Goal: Task Accomplishment & Management: Complete application form

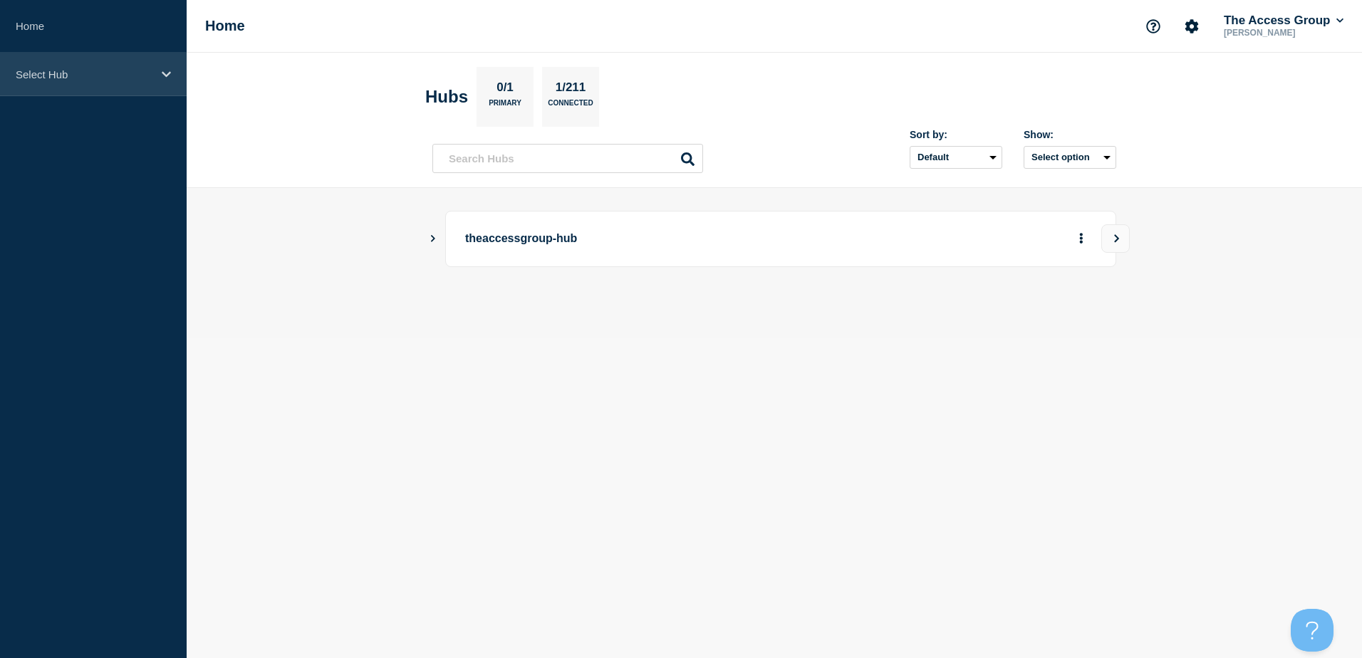
click at [82, 73] on p "Select Hub" at bounding box center [84, 74] width 137 height 12
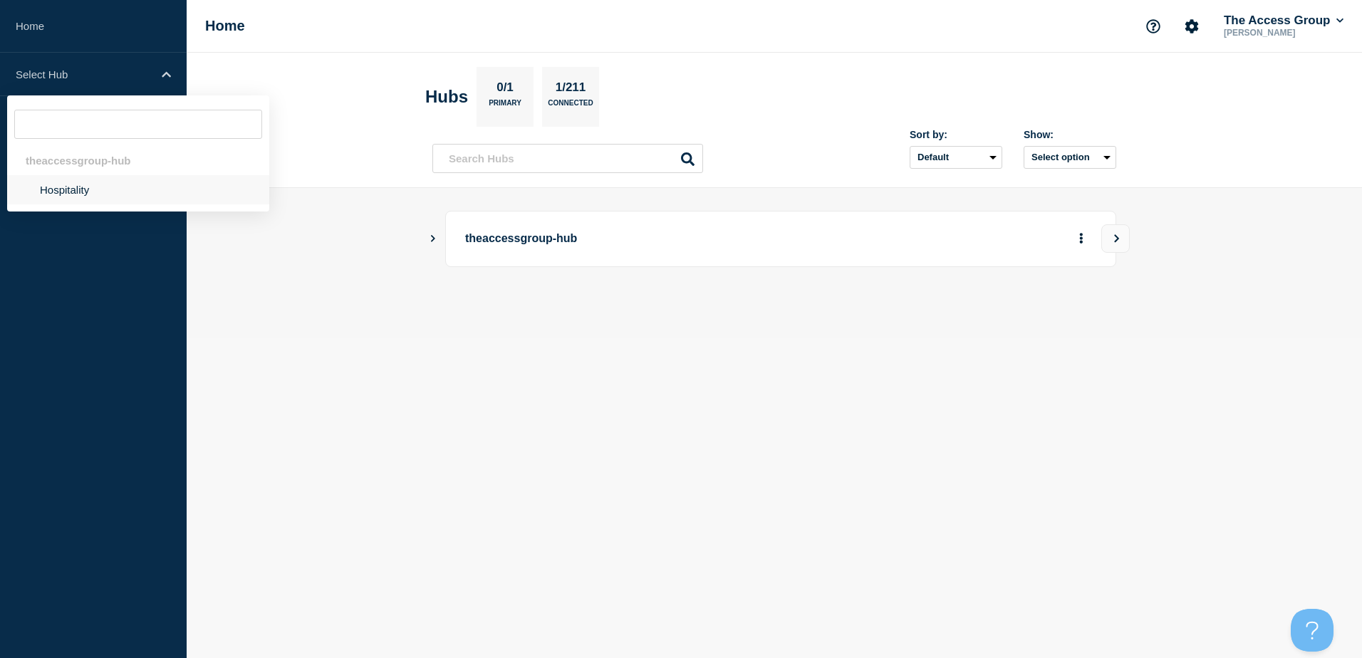
click at [71, 192] on li "Hospitality" at bounding box center [138, 189] width 262 height 29
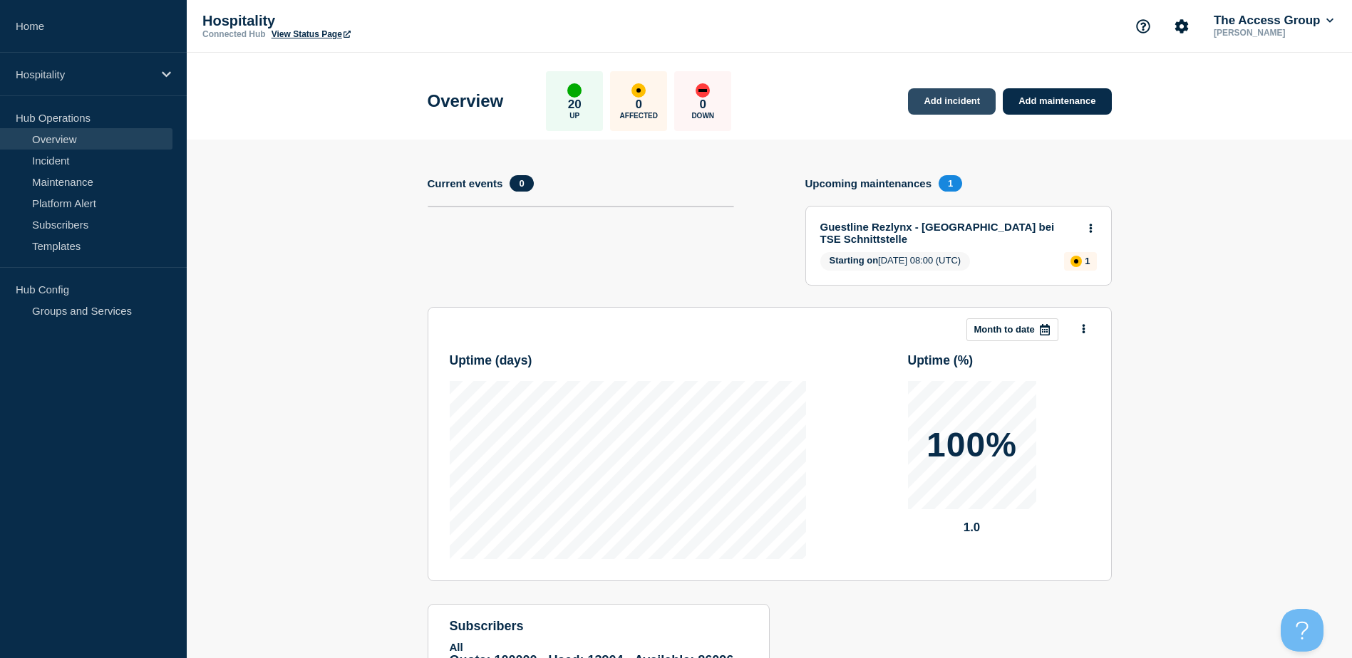
click at [923, 100] on link "Add incident" at bounding box center [952, 101] width 88 height 26
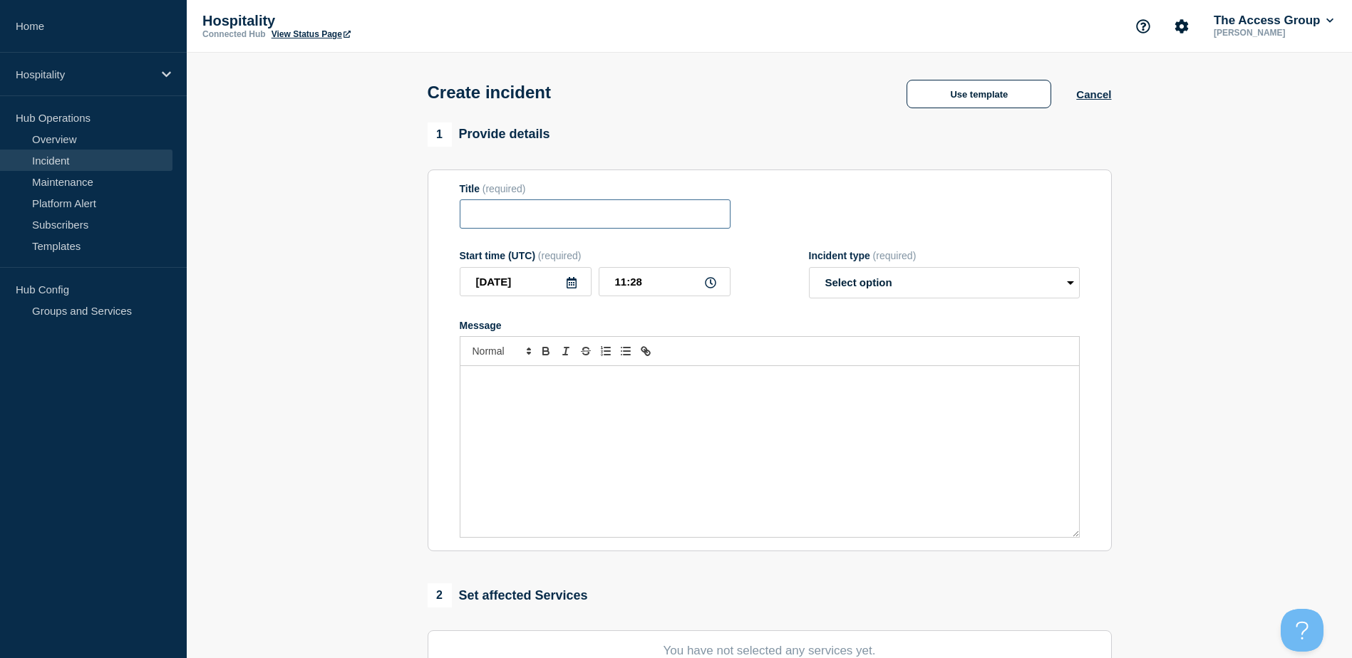
click at [503, 210] on input "Title" at bounding box center [595, 214] width 271 height 29
type input "Guestline Rezlynx - Error messages in system / Fehlermeldungen im System"
click at [539, 407] on div "Message" at bounding box center [769, 451] width 619 height 171
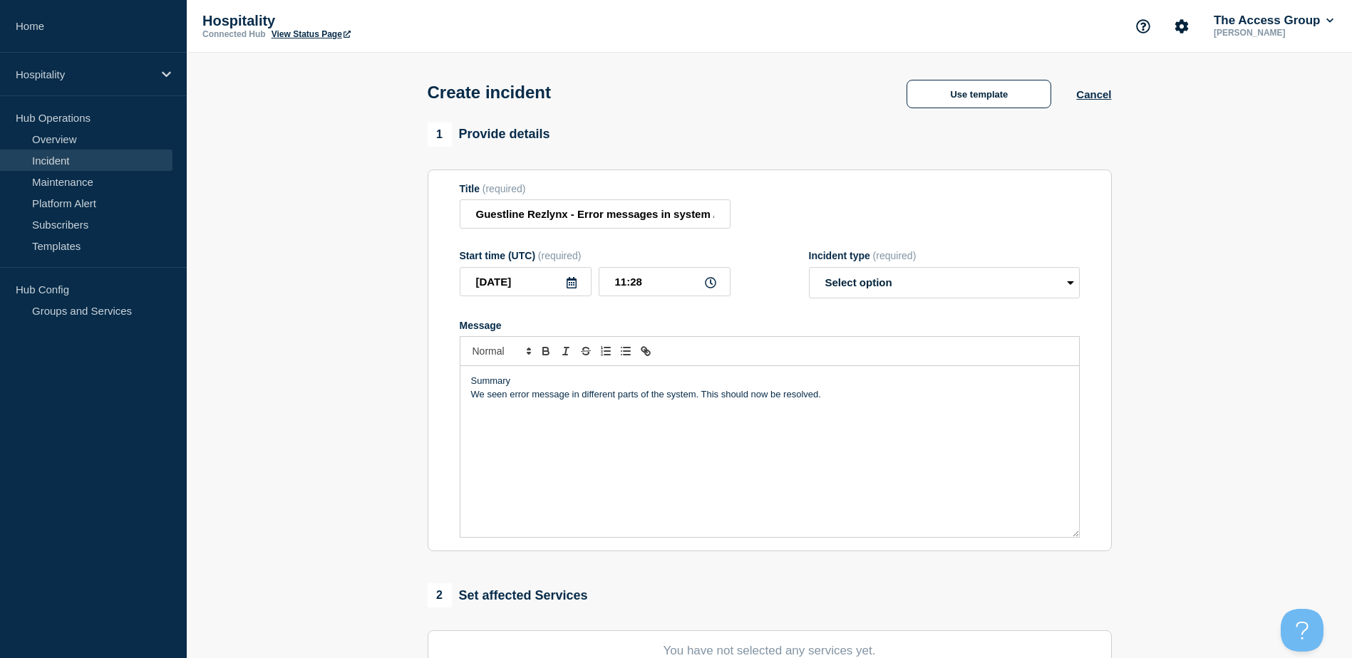
click at [511, 401] on p "We seen error message in different parts of the system. This should now be reso…" at bounding box center [769, 394] width 597 height 13
drag, startPoint x: 874, startPoint y: 397, endPoint x: 745, endPoint y: 397, distance: 129.7
click at [745, 397] on p "We seen a spike of error message in different parts of the system. This should …" at bounding box center [769, 394] width 597 height 13
click at [744, 397] on p "We seen a spike of error message in different parts of the system." at bounding box center [769, 394] width 597 height 13
click at [625, 487] on div "Summary We seen a spike of error message in different parts of the system. THis…" at bounding box center [769, 451] width 619 height 171
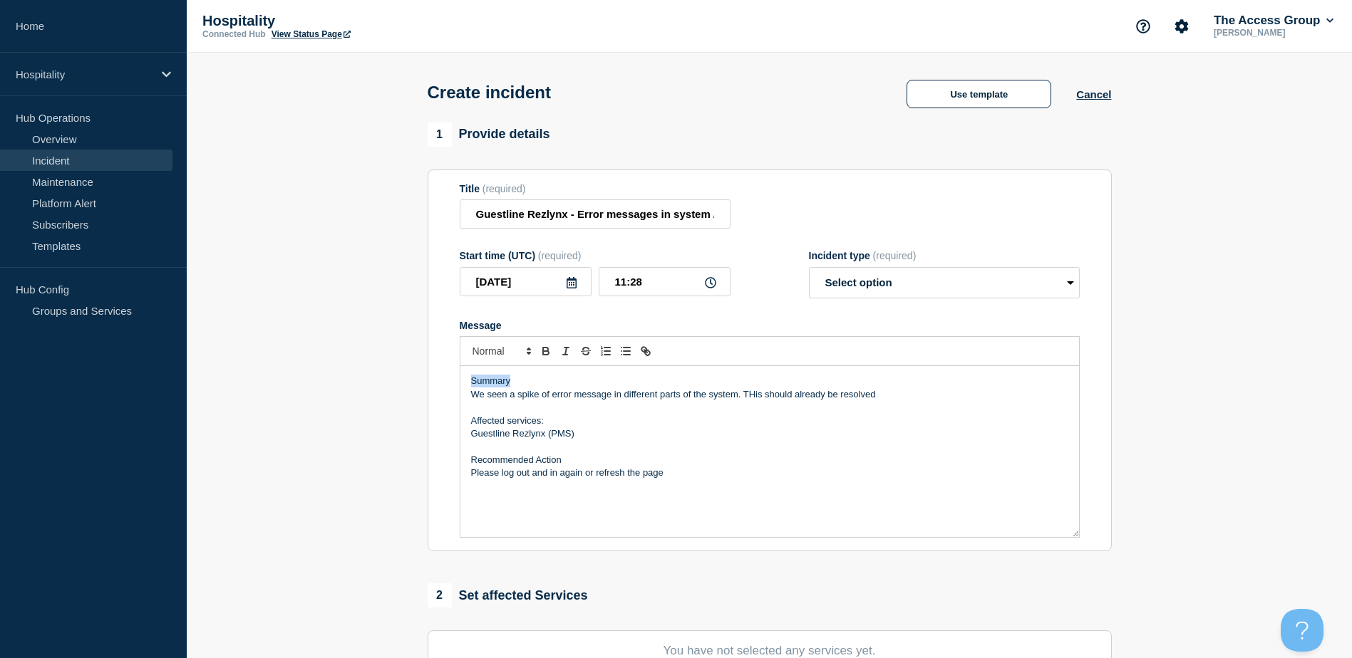
drag, startPoint x: 521, startPoint y: 383, endPoint x: 468, endPoint y: 384, distance: 52.7
click at [468, 384] on div "Summary We seen a spike of error message in different parts of the system. THis…" at bounding box center [769, 451] width 619 height 171
click at [547, 350] on icon "Toggle bold text" at bounding box center [545, 351] width 13 height 13
drag, startPoint x: 544, startPoint y: 418, endPoint x: 467, endPoint y: 425, distance: 77.4
click at [467, 425] on div "Summary We seen a spike of error message in different parts of the system. THis…" at bounding box center [769, 451] width 619 height 171
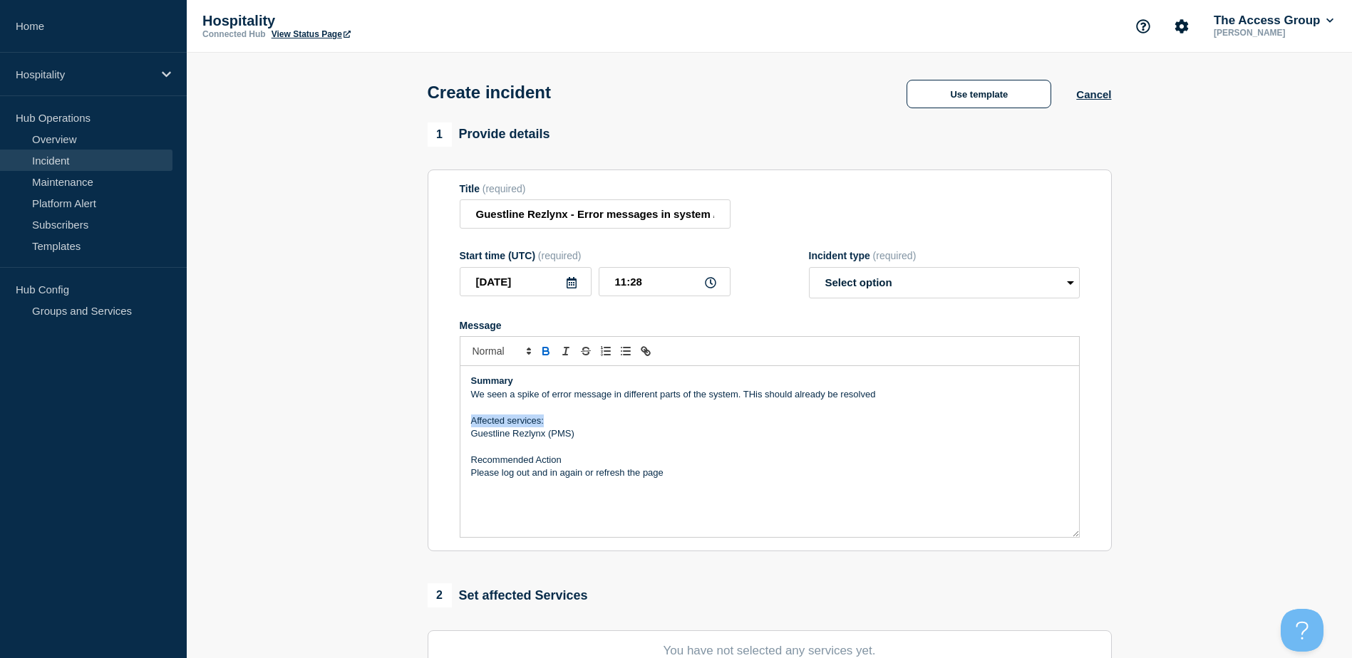
click at [546, 357] on icon "Toggle bold text" at bounding box center [545, 351] width 13 height 13
drag, startPoint x: 566, startPoint y: 463, endPoint x: 467, endPoint y: 462, distance: 99.1
click at [467, 462] on div "Summary We seen a spike of error message in different parts of the system. THis…" at bounding box center [769, 451] width 619 height 171
click at [542, 351] on icon "Toggle bold text" at bounding box center [545, 351] width 13 height 13
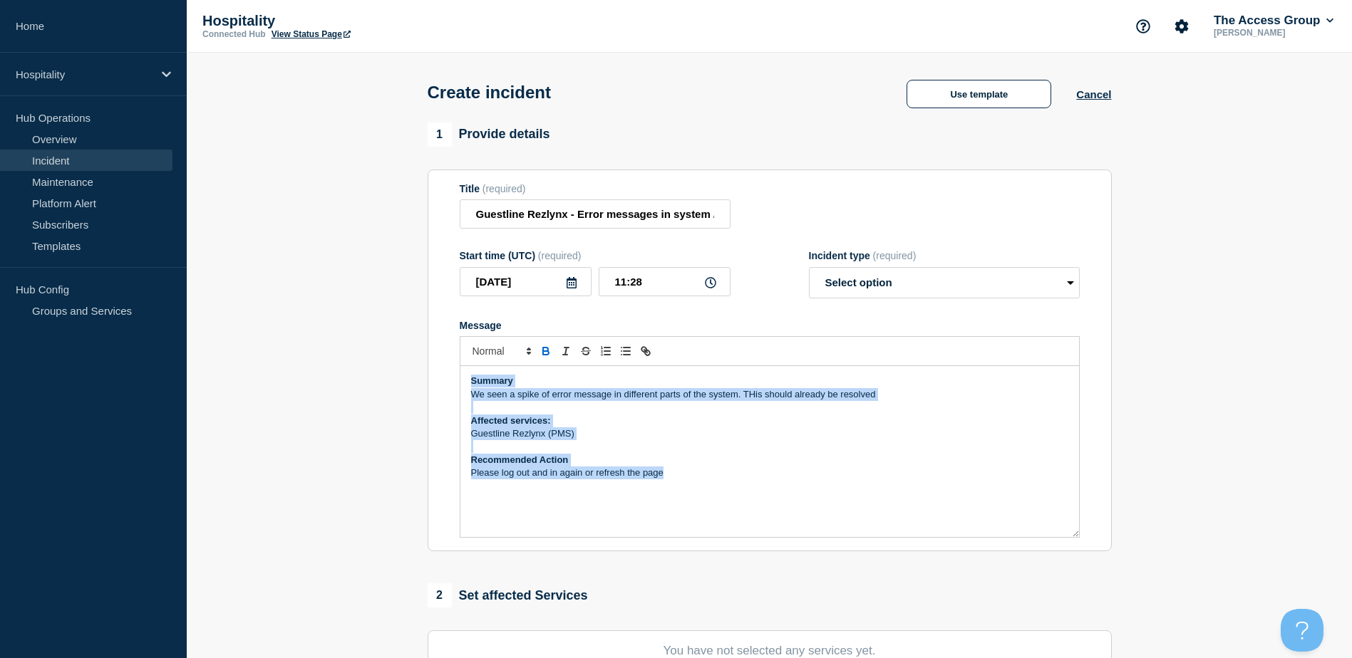
drag, startPoint x: 623, startPoint y: 470, endPoint x: 841, endPoint y: 303, distance: 274.5
click at [455, 379] on section "Title (required) Guestline Rezlynx - Error messages in system / Fehlermeldungen…" at bounding box center [770, 361] width 684 height 383
copy div "Summary We seen a spike of error message in different parts of the system. THis…"
click at [704, 473] on p "Please log out and in again or refresh the page" at bounding box center [769, 473] width 597 height 13
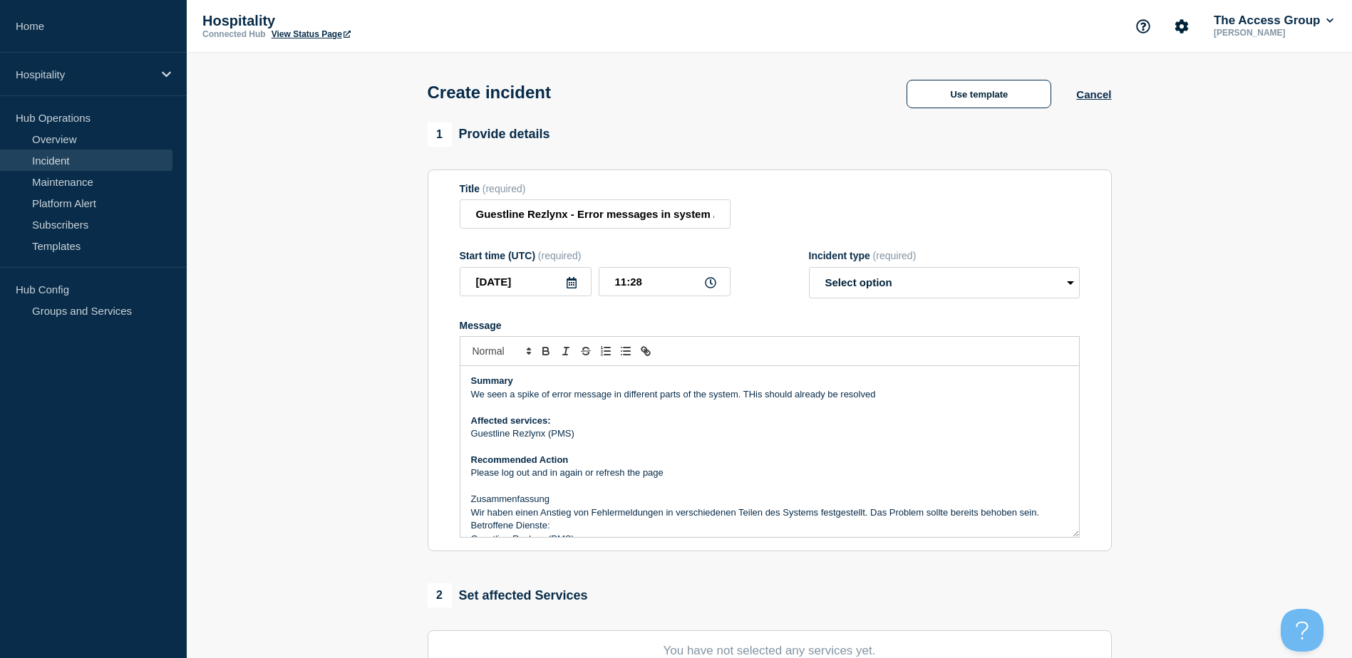
scroll to position [33, 0]
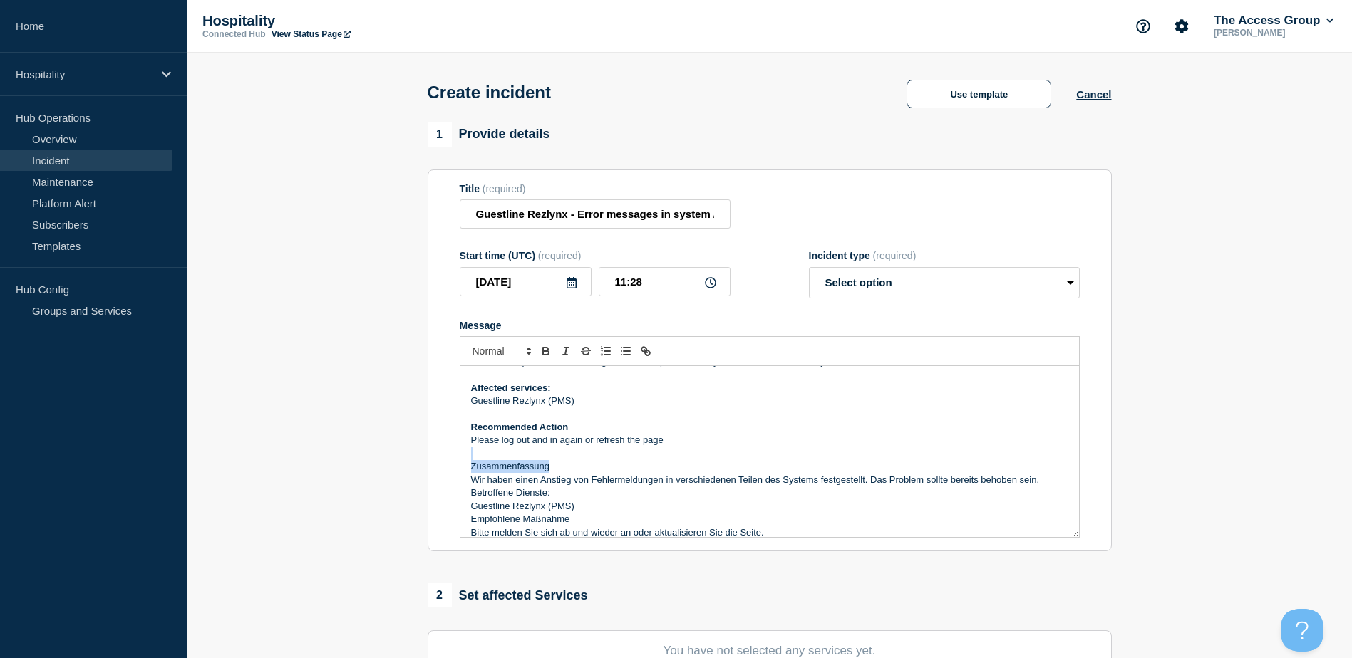
drag, startPoint x: 547, startPoint y: 468, endPoint x: 466, endPoint y: 462, distance: 80.8
click at [466, 462] on div "Summary We seen a spike of error message in different parts of the system. THis…" at bounding box center [769, 451] width 619 height 171
click at [559, 477] on p "Wir haben einen Anstieg von Fehlermeldungen in verschiedenen Teilen des Systems…" at bounding box center [769, 480] width 597 height 13
drag, startPoint x: 552, startPoint y: 468, endPoint x: 490, endPoint y: 447, distance: 65.6
click at [463, 472] on div "Summary We seen a spike of error message in different parts of the system. THis…" at bounding box center [769, 451] width 619 height 171
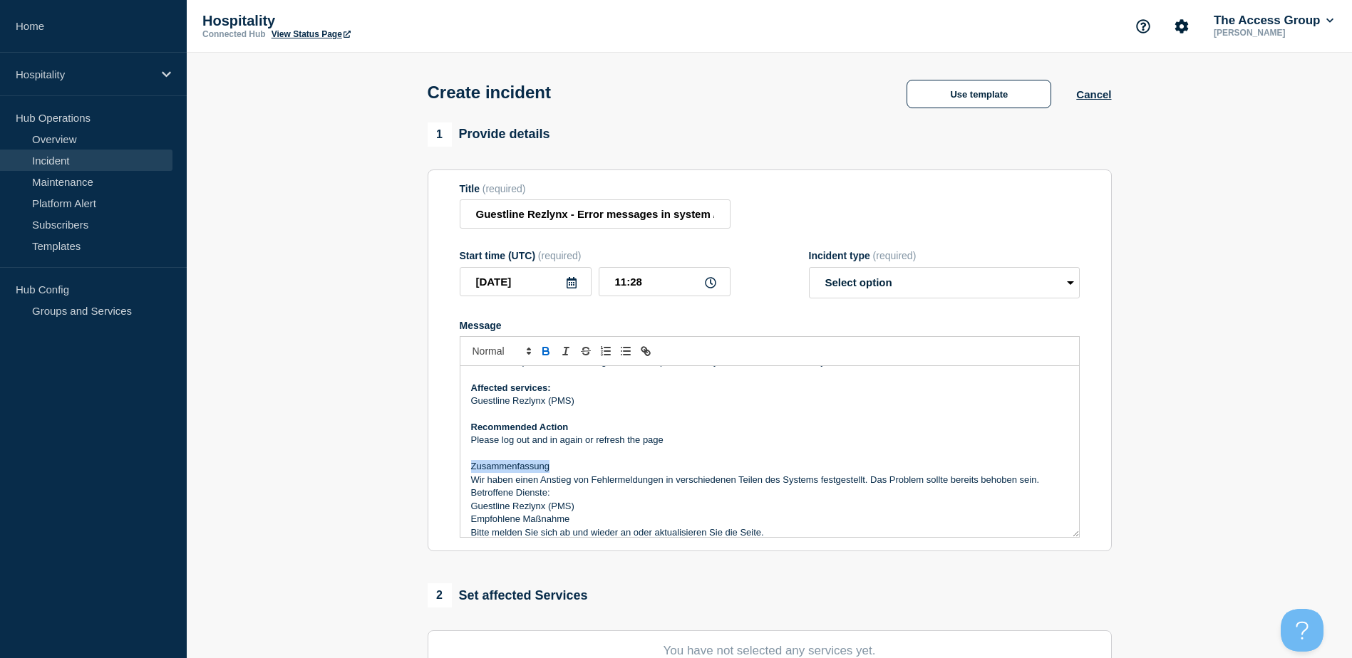
drag, startPoint x: 544, startPoint y: 350, endPoint x: 552, endPoint y: 373, distance: 24.1
click at [544, 351] on icon "Toggle bold text" at bounding box center [545, 351] width 13 height 13
click at [568, 491] on p "Betroffene Dienste:" at bounding box center [769, 493] width 597 height 13
click at [1044, 481] on p "Wir haben einen Anstieg von Fehlermeldungen in verschiedenen Teilen des Systems…" at bounding box center [769, 480] width 597 height 13
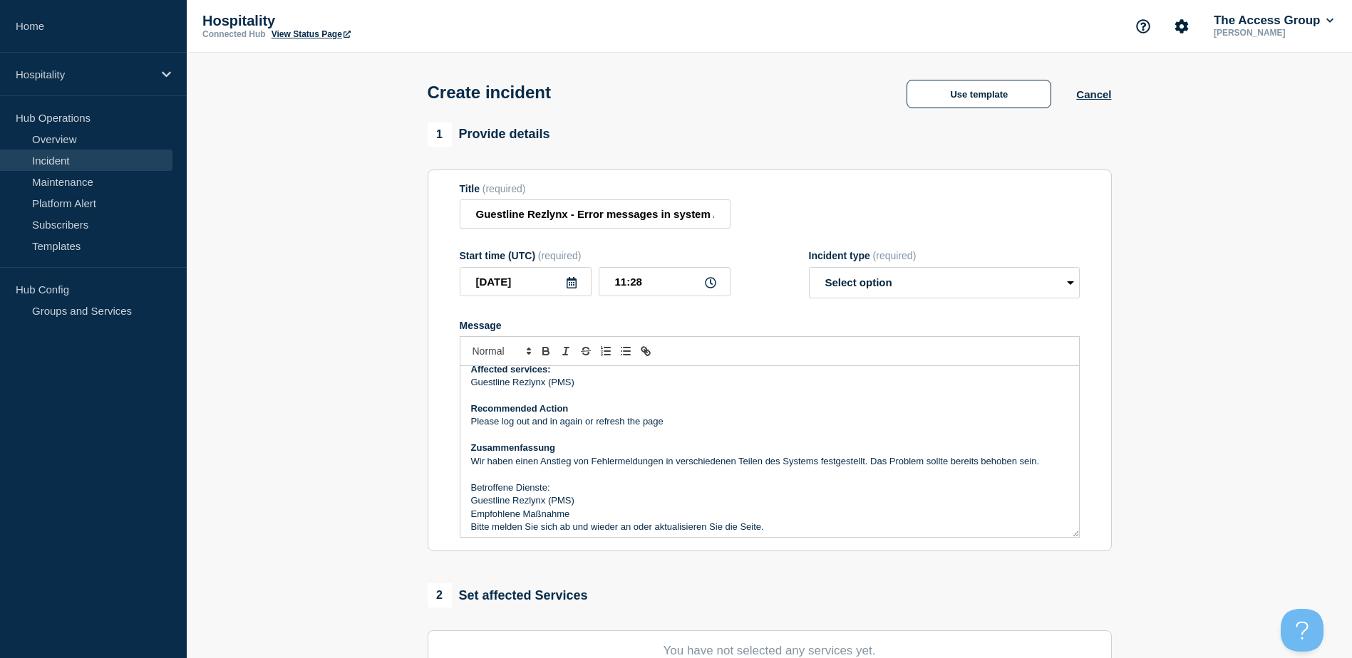
scroll to position [56, 0]
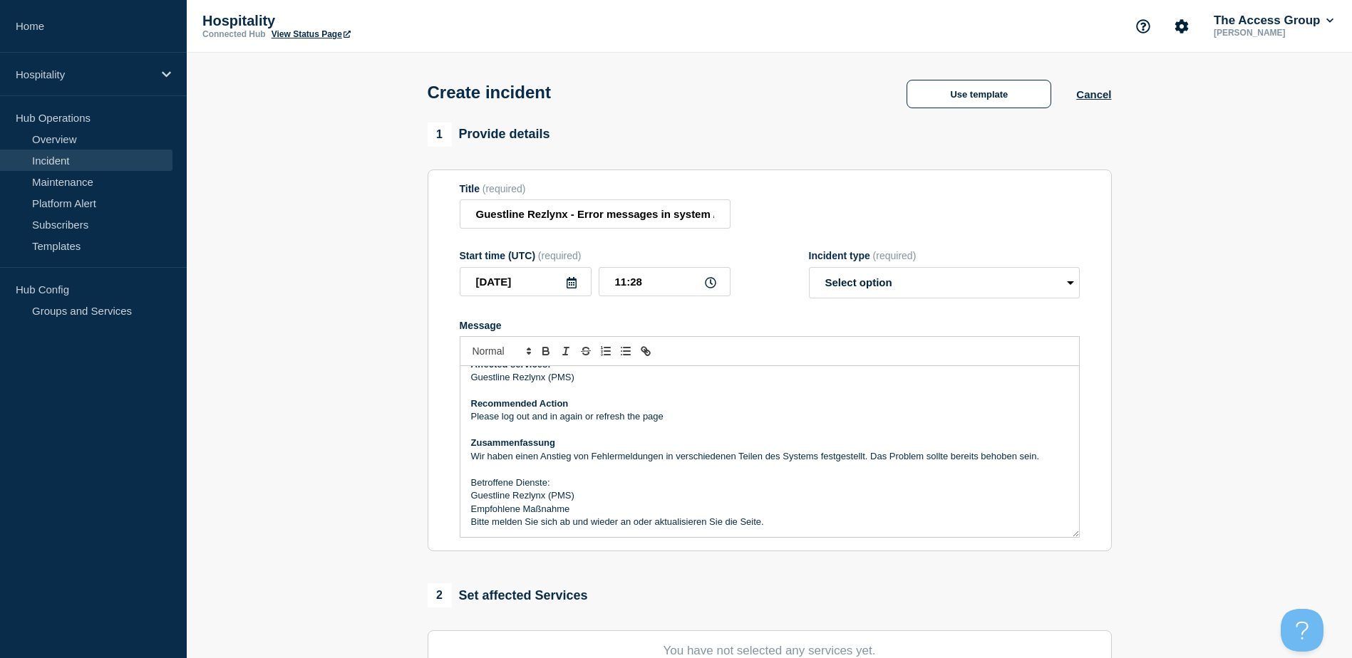
click at [554, 481] on p "Betroffene Dienste:" at bounding box center [769, 483] width 597 height 13
drag, startPoint x: 549, startPoint y: 483, endPoint x: 470, endPoint y: 465, distance: 81.2
click at [457, 485] on section "Title (required) Guestline Rezlynx - Error messages in system / Fehlermeldungen…" at bounding box center [770, 361] width 684 height 383
drag, startPoint x: 544, startPoint y: 348, endPoint x: 550, endPoint y: 381, distance: 33.3
click at [544, 349] on icon "Toggle bold text" at bounding box center [545, 351] width 13 height 13
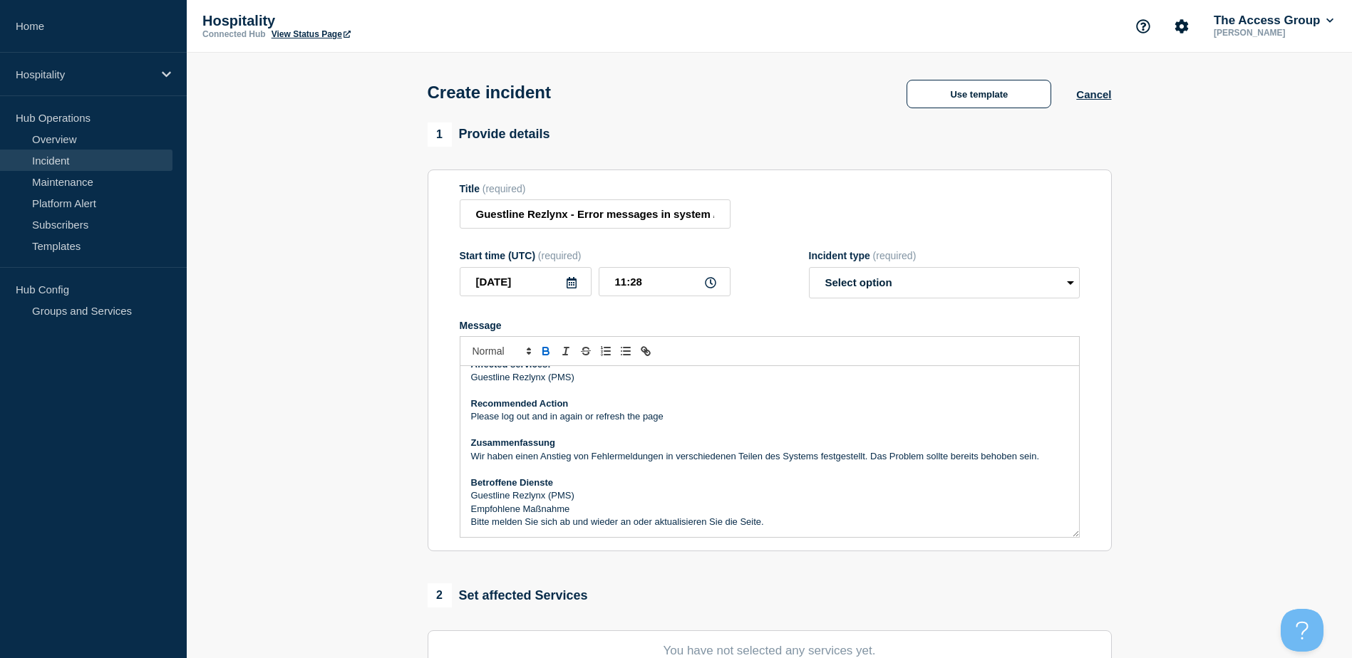
scroll to position [71, 0]
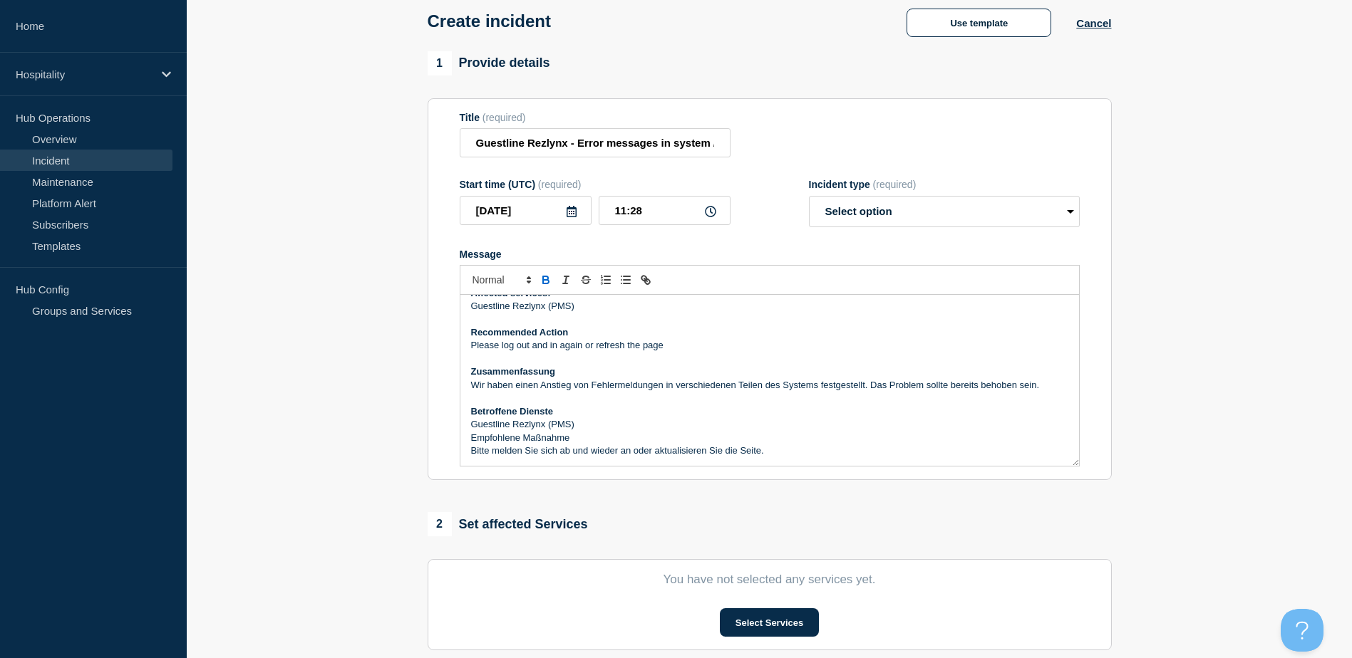
click at [582, 423] on p "Guestline Rezlynx (PMS)" at bounding box center [769, 424] width 597 height 13
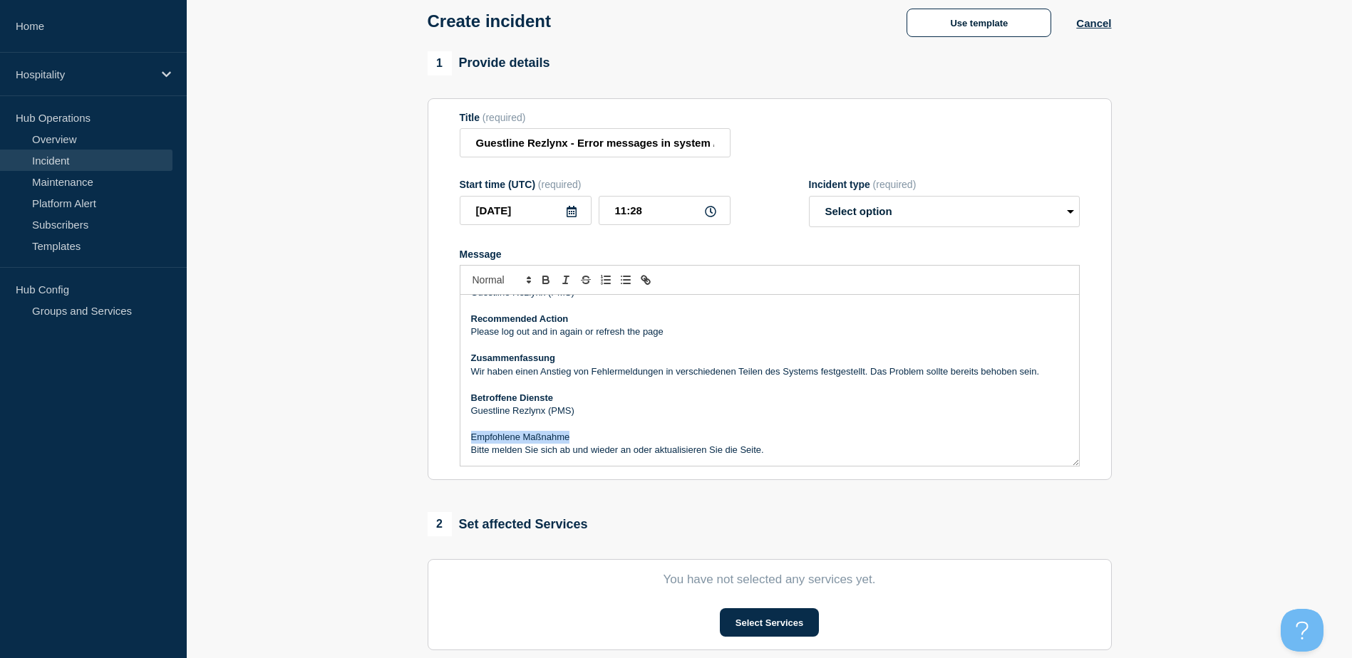
drag, startPoint x: 574, startPoint y: 450, endPoint x: 501, endPoint y: 408, distance: 84.6
click at [460, 440] on div "Summary We seen a spike of error message in different parts of the system. THis…" at bounding box center [770, 381] width 620 height 172
click at [546, 277] on button "Toggle bold text" at bounding box center [546, 279] width 20 height 17
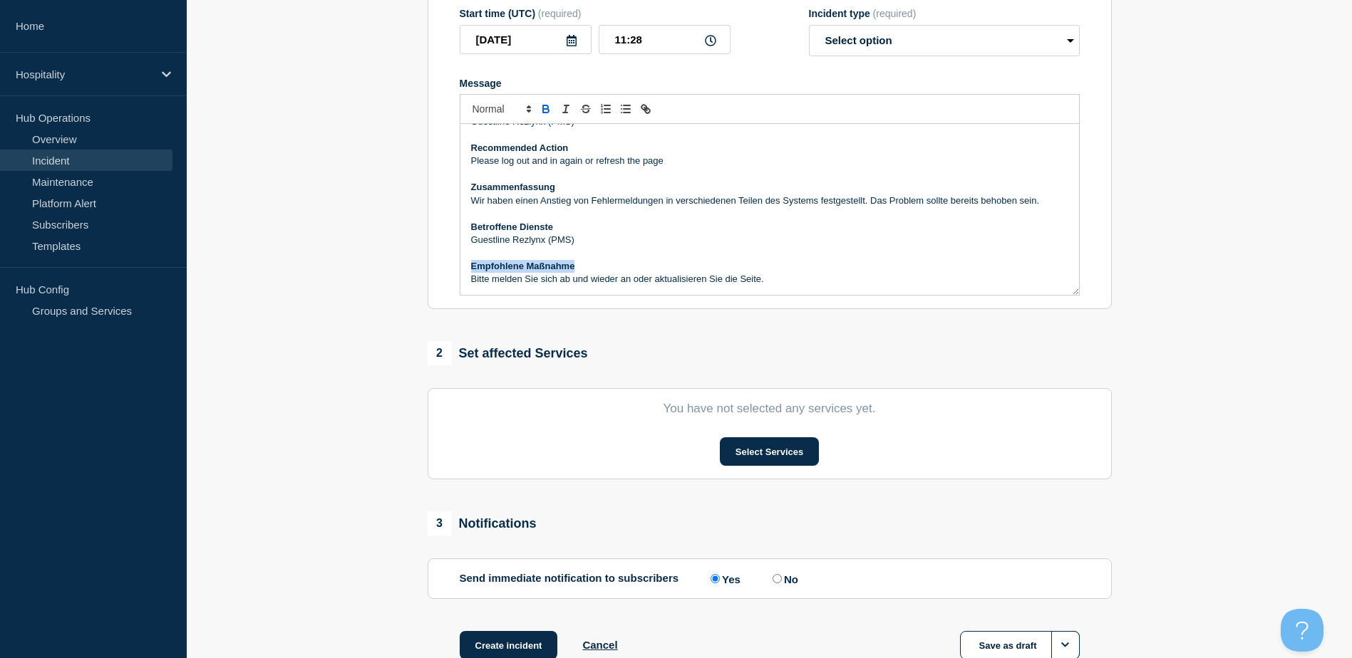
scroll to position [285, 0]
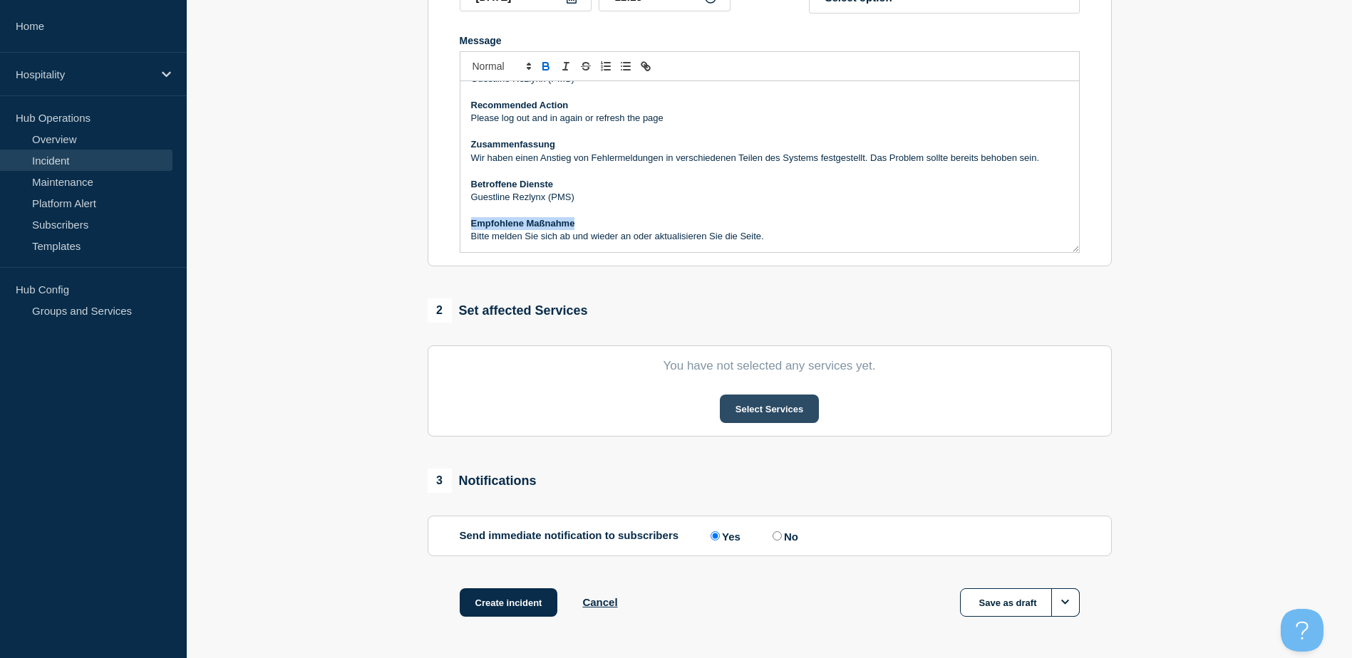
click at [767, 412] on button "Select Services" at bounding box center [769, 409] width 99 height 29
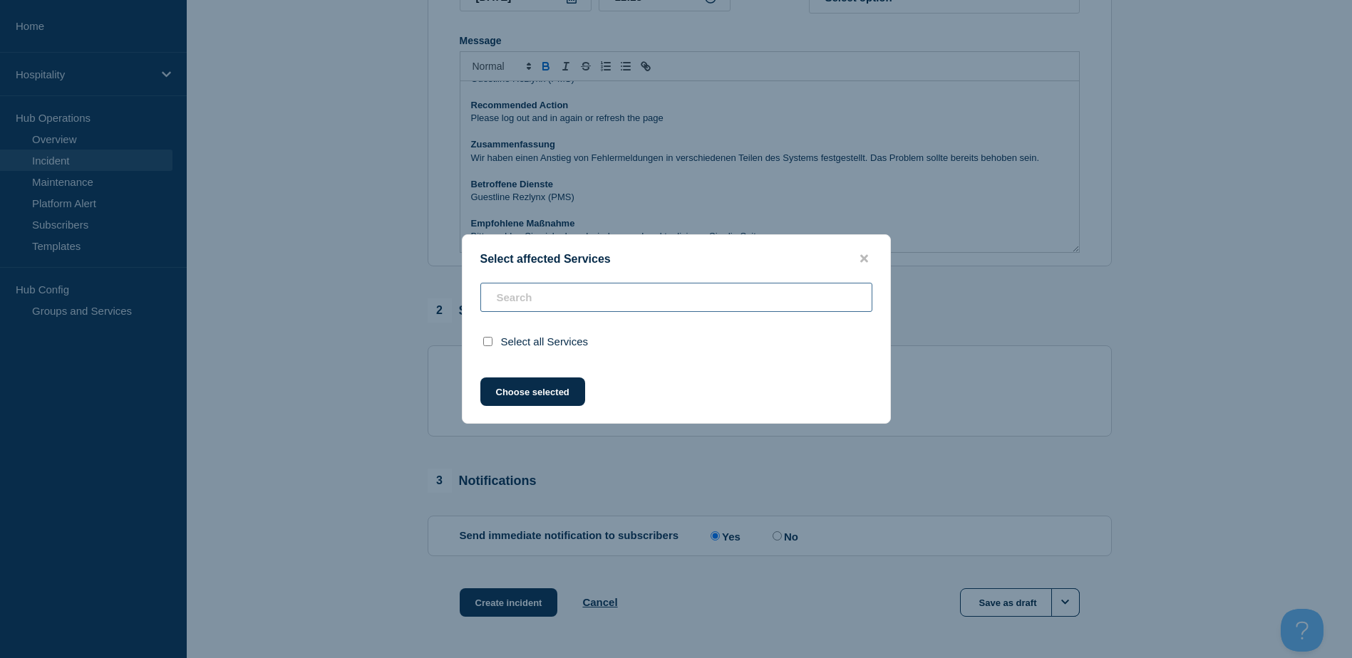
click at [530, 296] on input "text" at bounding box center [676, 297] width 392 height 29
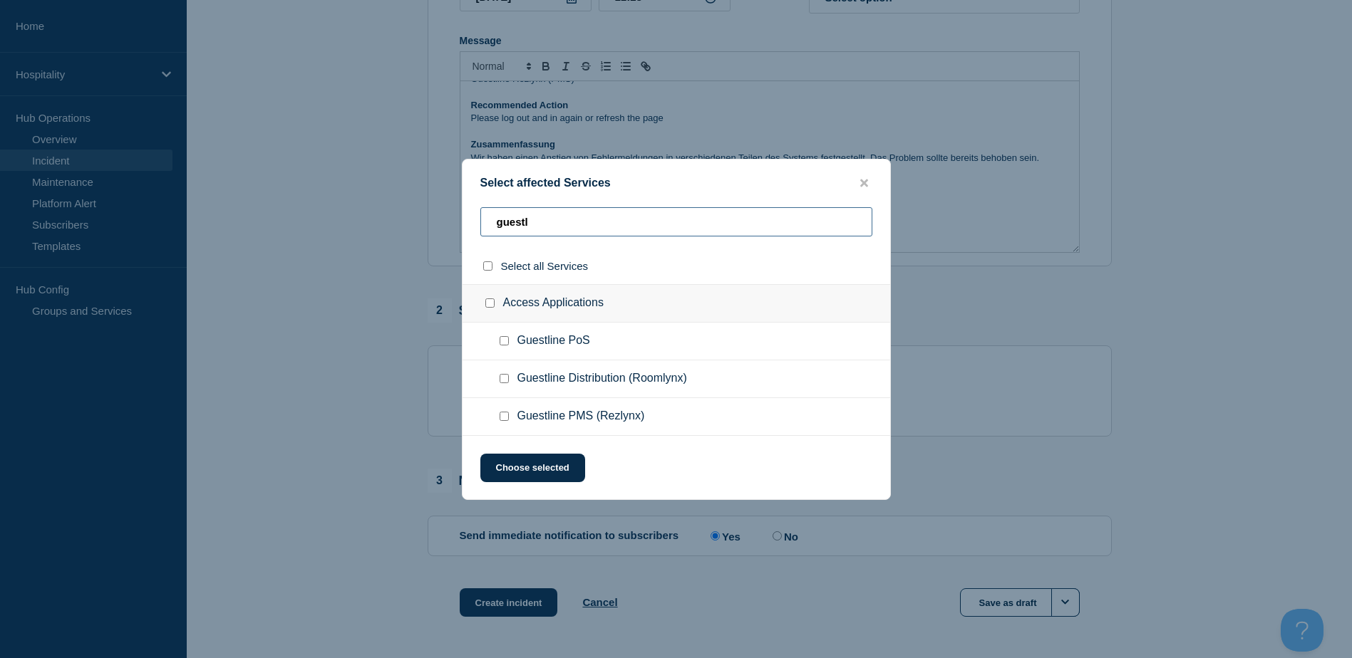
type input "guestl"
click at [504, 418] on input "Guestline PMS (Rezlynx) checkbox" at bounding box center [504, 416] width 9 height 9
checkbox input "true"
click at [532, 472] on button "Choose selected" at bounding box center [532, 468] width 105 height 29
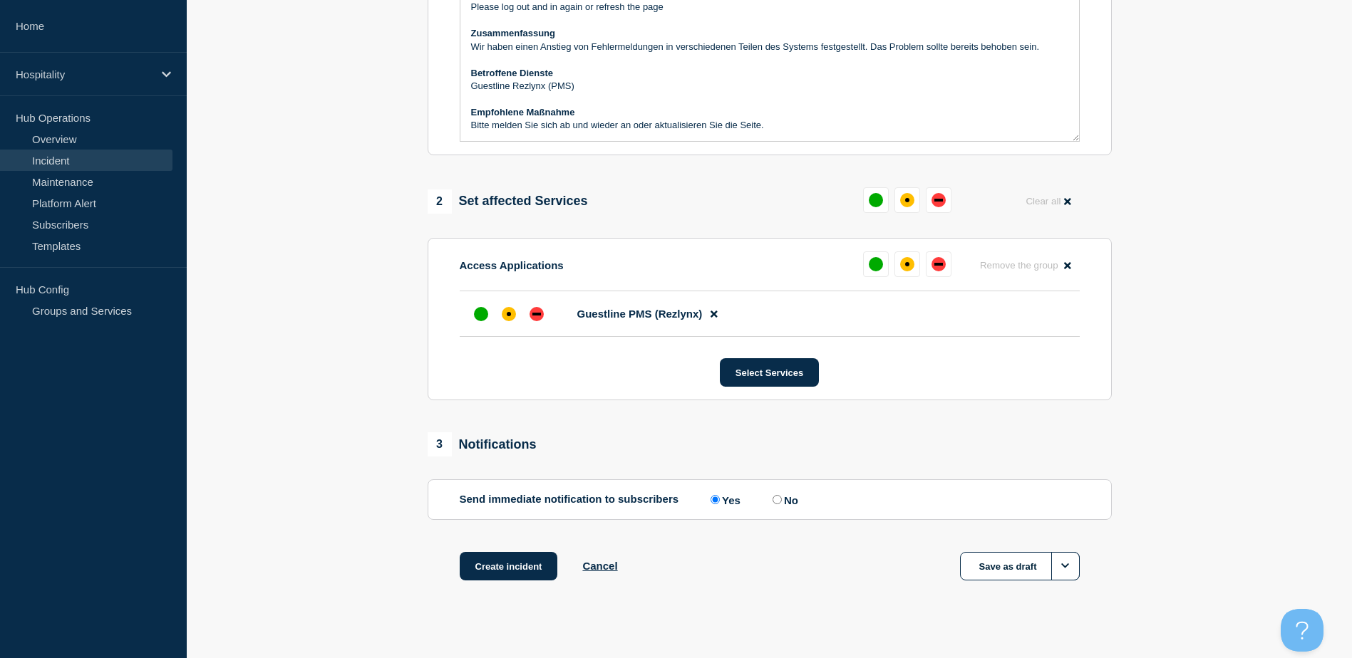
scroll to position [415, 0]
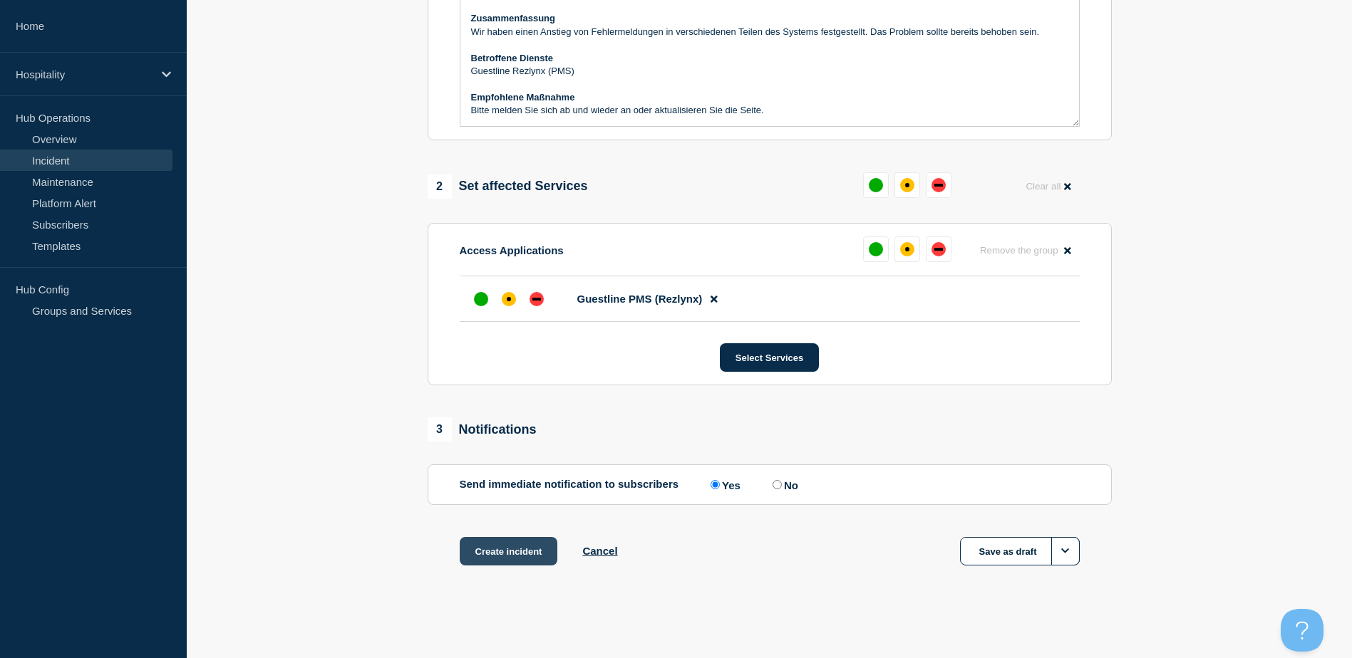
click at [500, 555] on button "Create incident" at bounding box center [509, 551] width 98 height 29
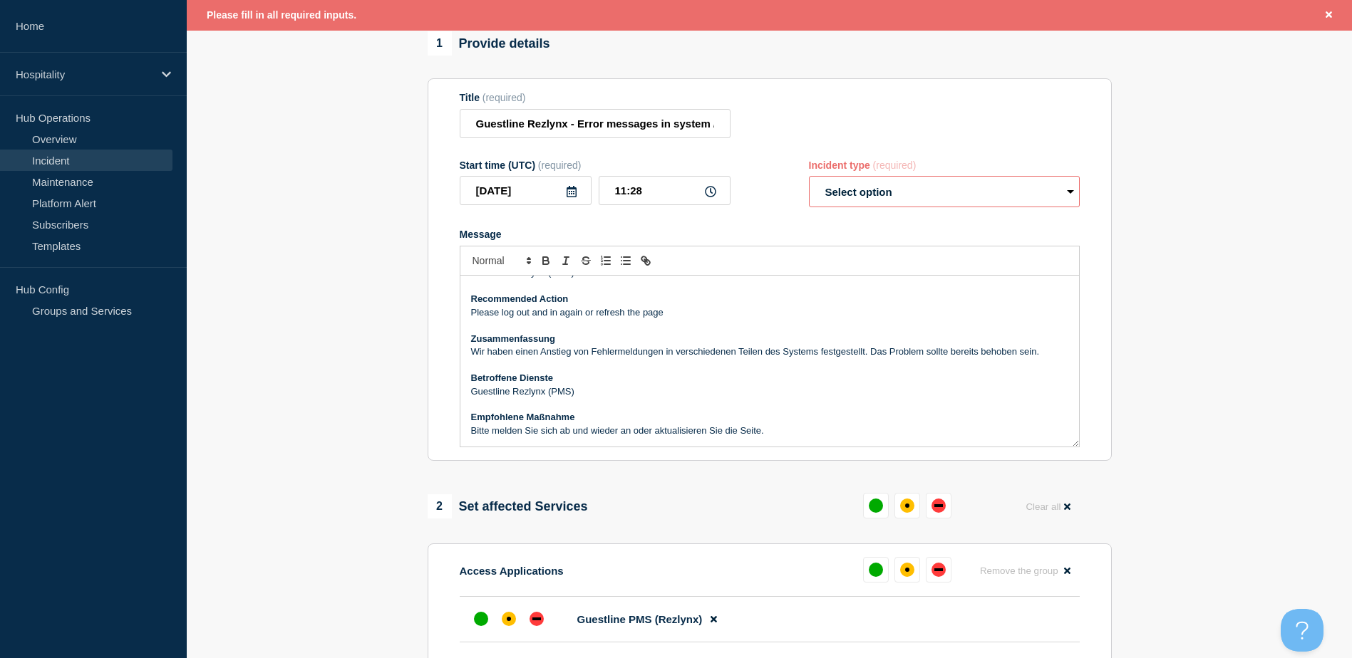
scroll to position [88, 0]
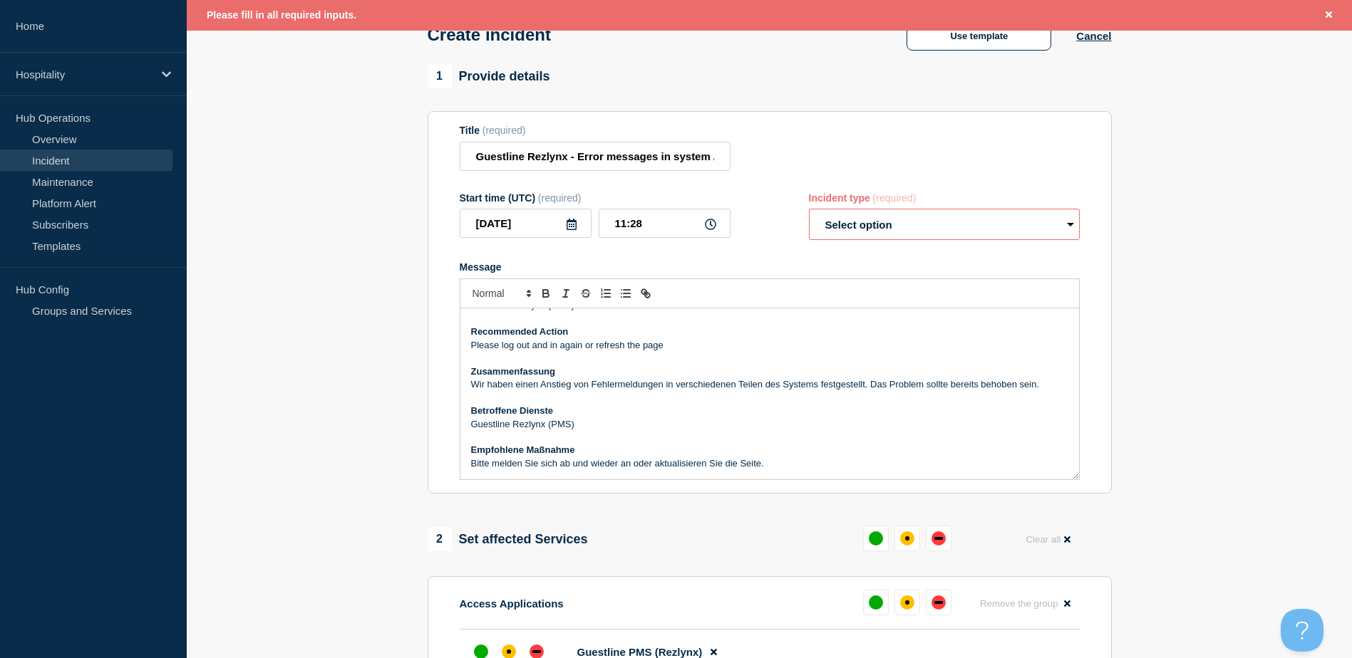
click at [908, 231] on select "Select option Investigating Identified Monitoring" at bounding box center [944, 224] width 271 height 31
select select "identified"
click at [809, 212] on select "Select option Investigating Identified Monitoring" at bounding box center [944, 224] width 271 height 31
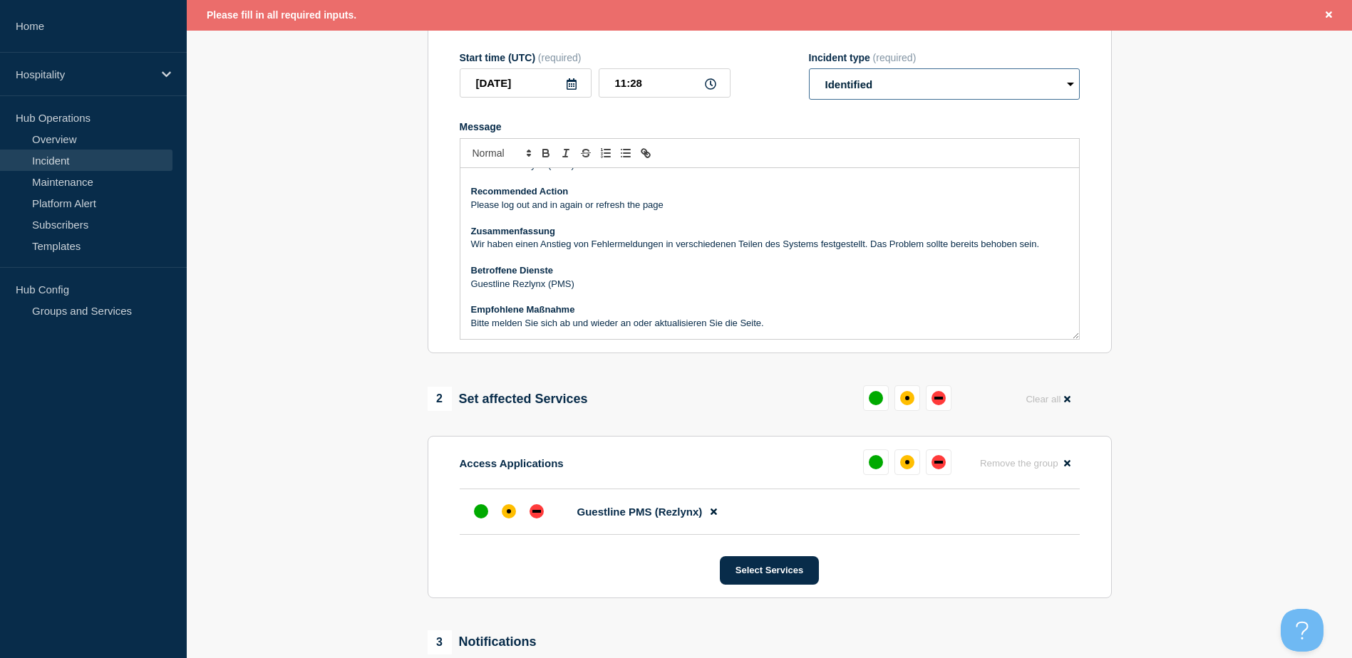
scroll to position [445, 0]
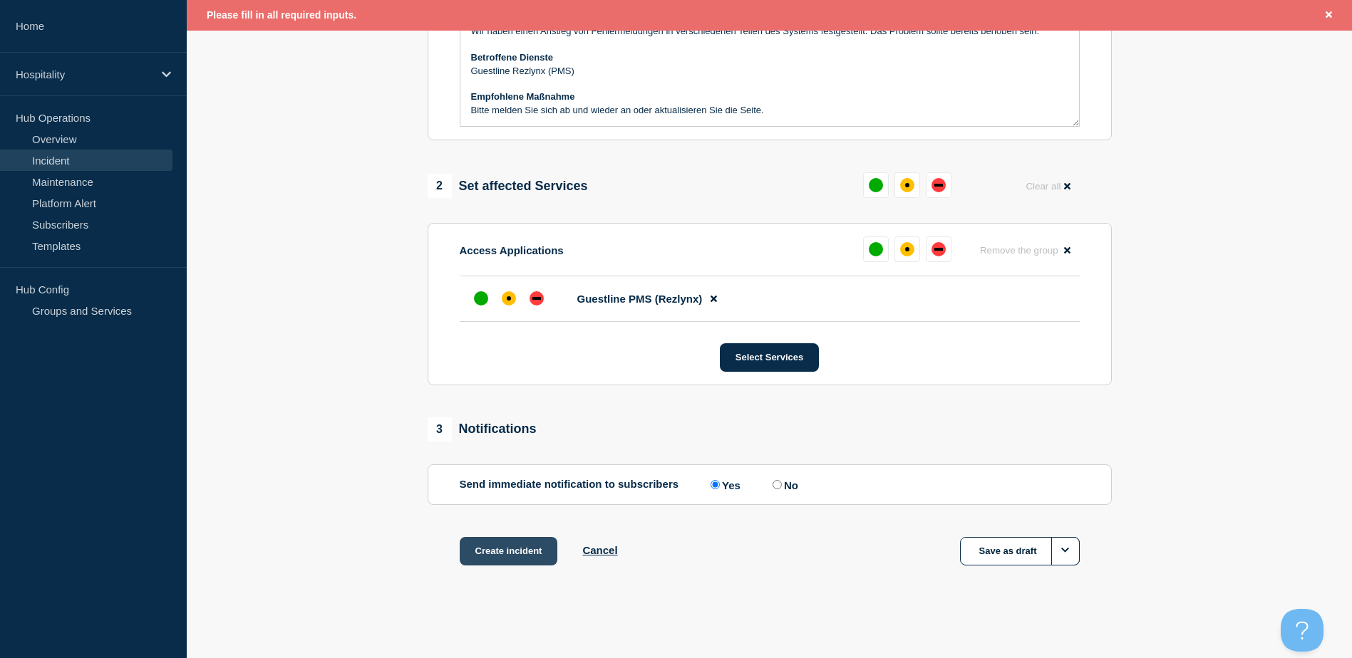
click at [529, 551] on button "Create incident" at bounding box center [509, 551] width 98 height 29
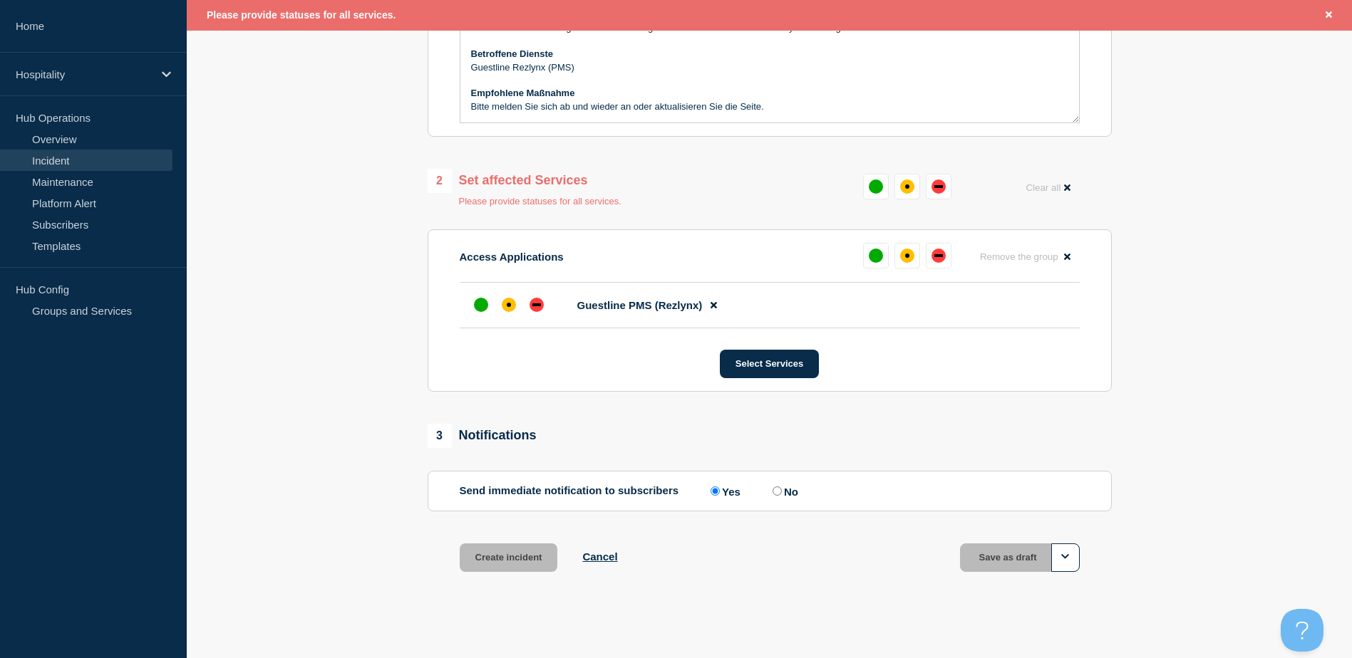
click at [643, 306] on span "Guestline PMS (Rezlynx)" at bounding box center [639, 305] width 125 height 12
click at [512, 307] on div "affected" at bounding box center [509, 305] width 14 height 14
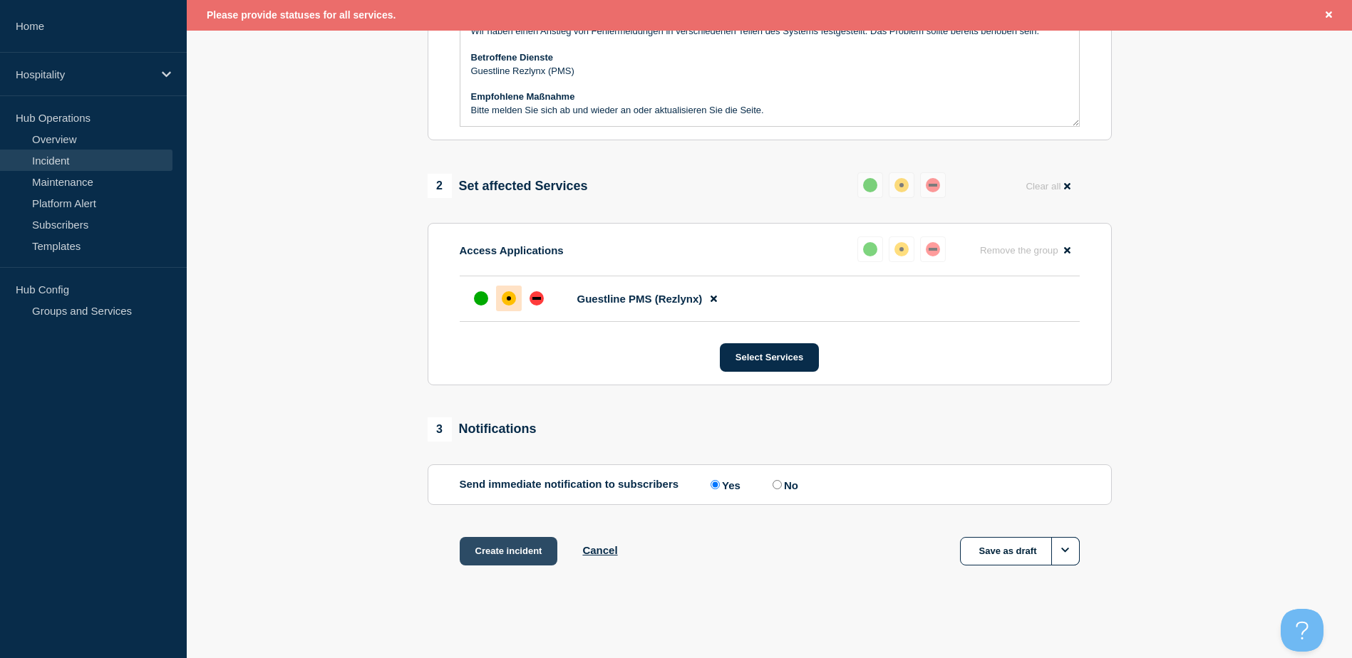
click at [514, 553] on button "Create incident" at bounding box center [509, 551] width 98 height 29
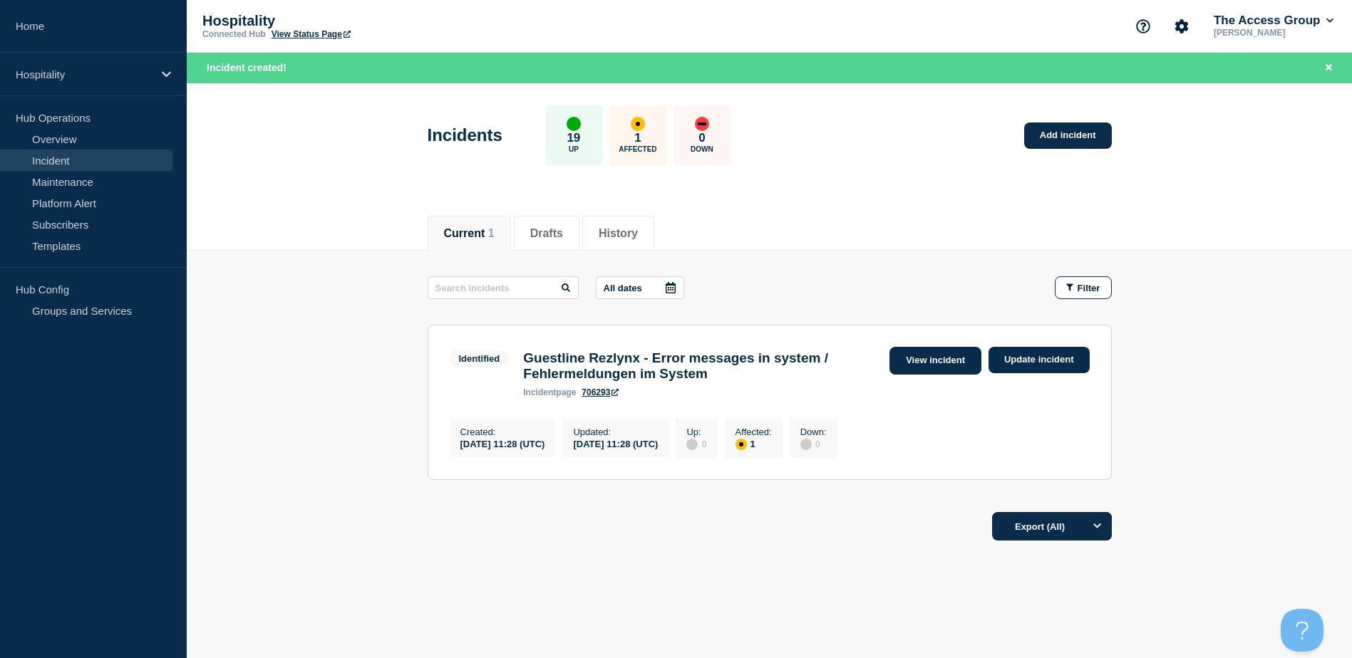
click at [944, 366] on link "View incident" at bounding box center [935, 361] width 92 height 28
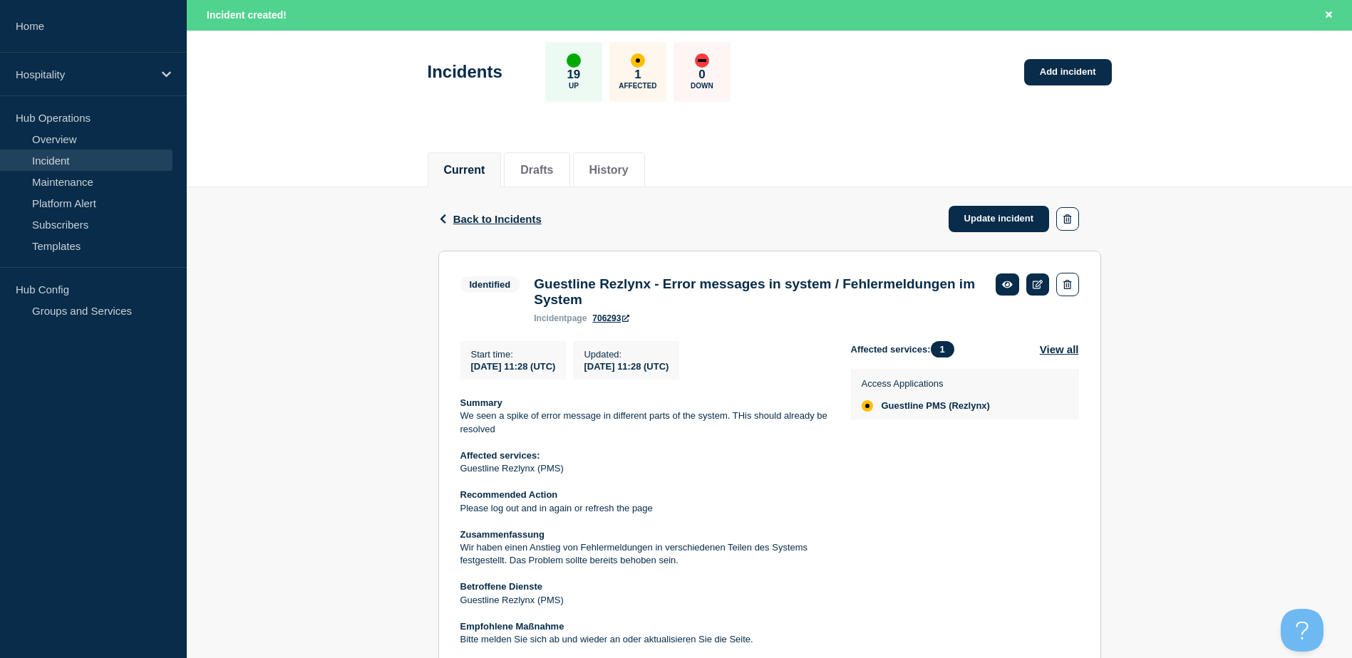
scroll to position [126, 0]
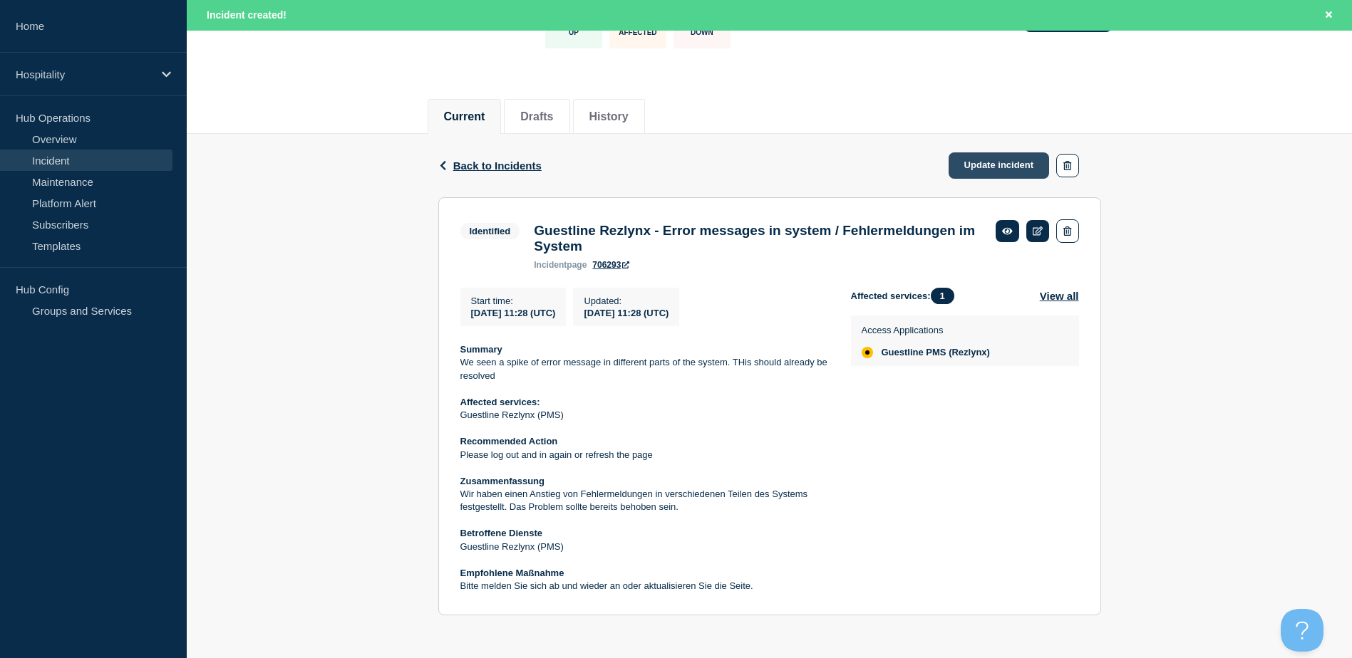
click at [991, 162] on link "Update incident" at bounding box center [998, 165] width 101 height 26
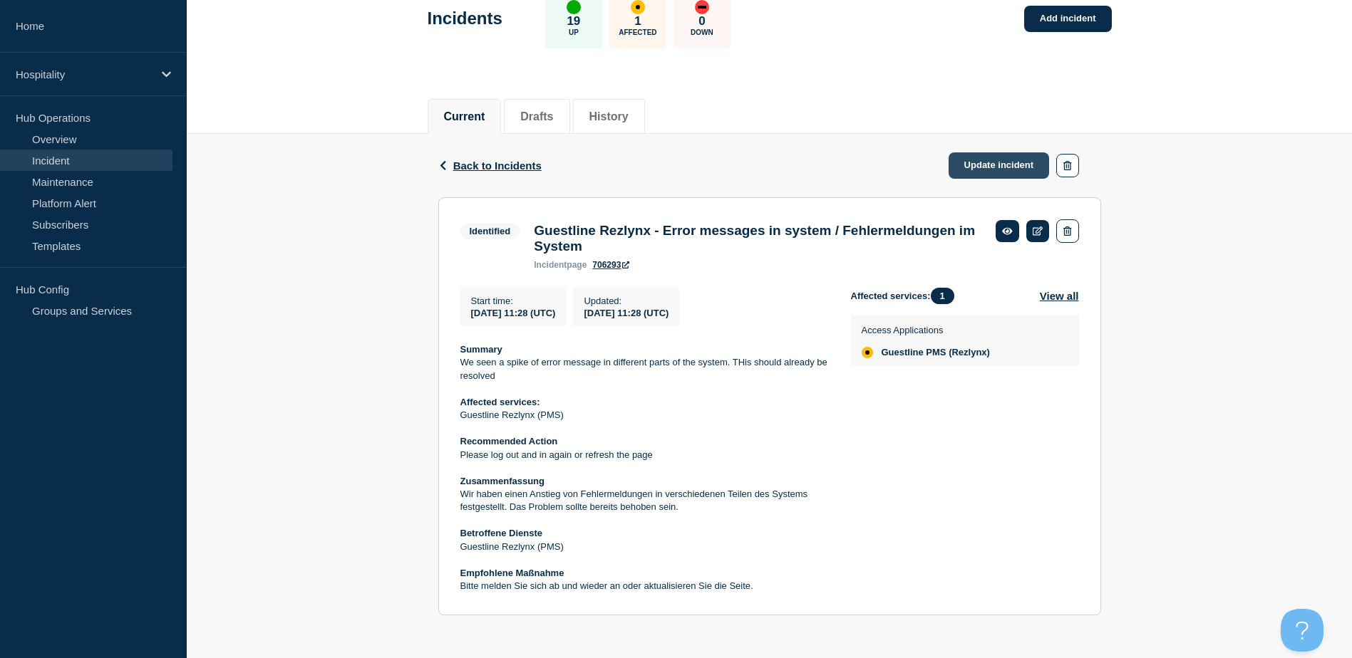
scroll to position [95, 0]
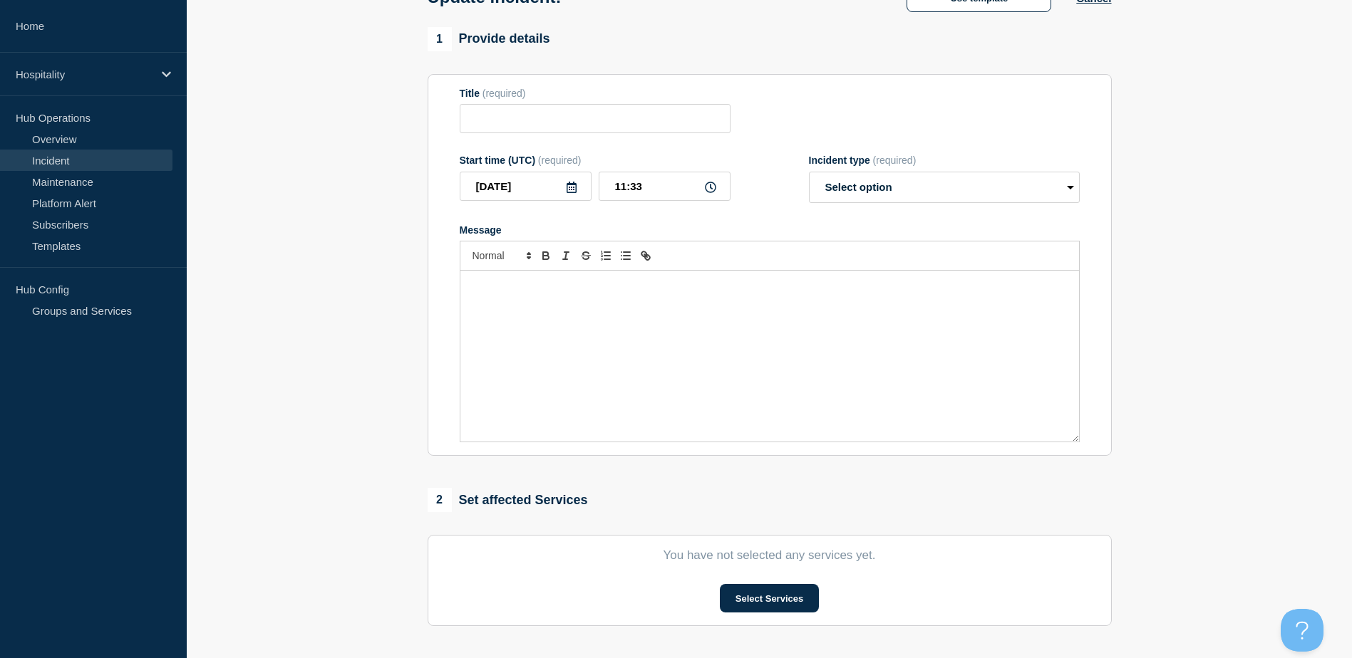
type input "Guestline Rezlynx - Error messages in system / Fehlermeldungen im System"
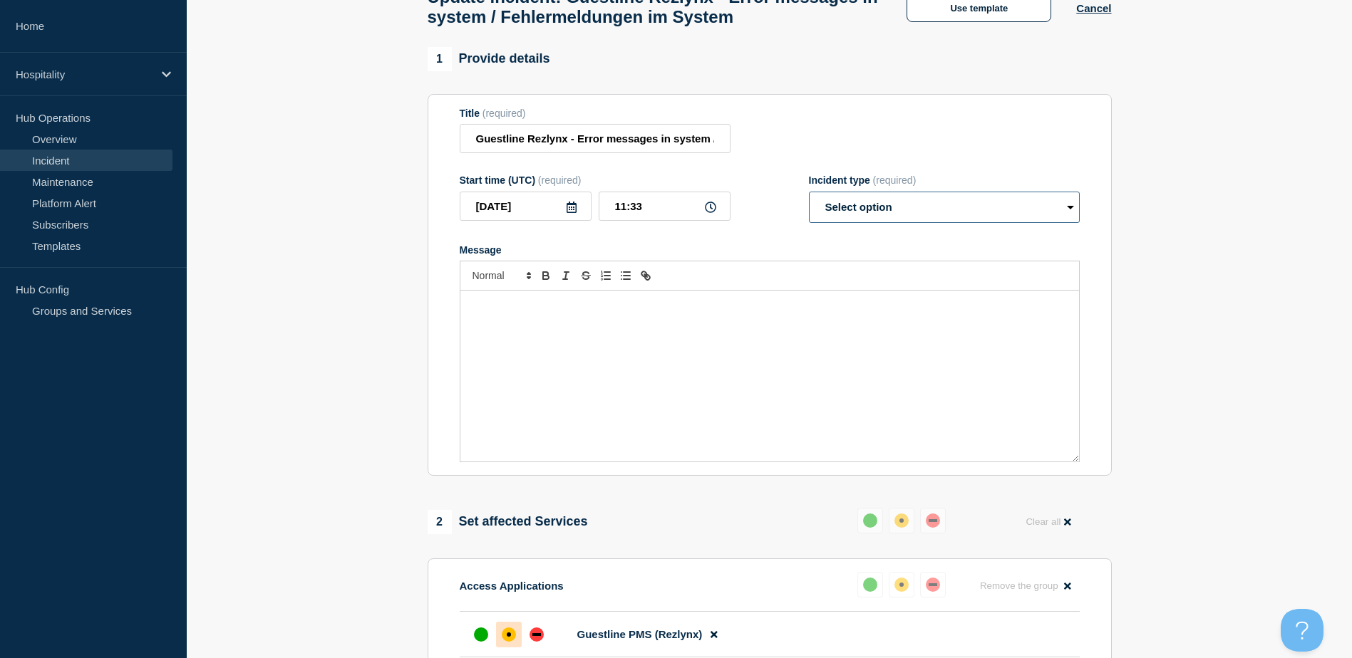
click at [923, 223] on select "Select option Investigating Identified Monitoring Resolved" at bounding box center [944, 207] width 271 height 31
select select "resolved"
click at [809, 222] on select "Select option Investigating Identified Monitoring Resolved" at bounding box center [944, 207] width 271 height 31
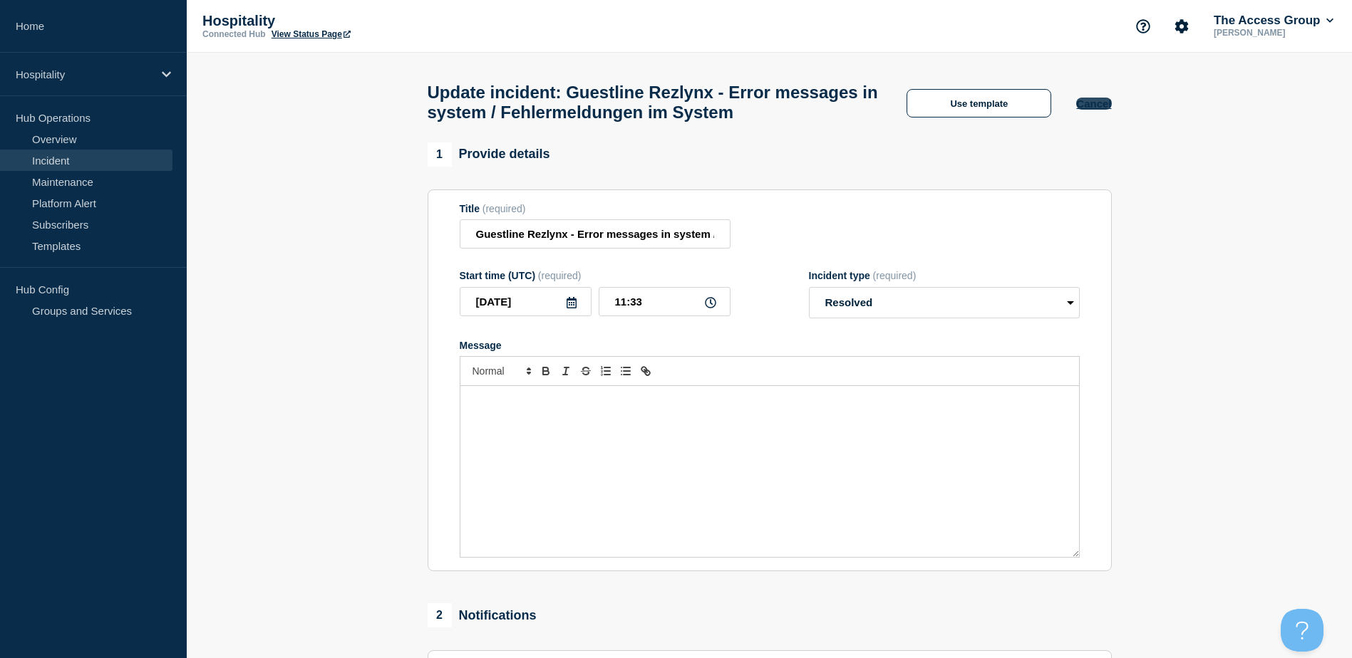
click at [1092, 110] on button "Cancel" at bounding box center [1093, 104] width 35 height 12
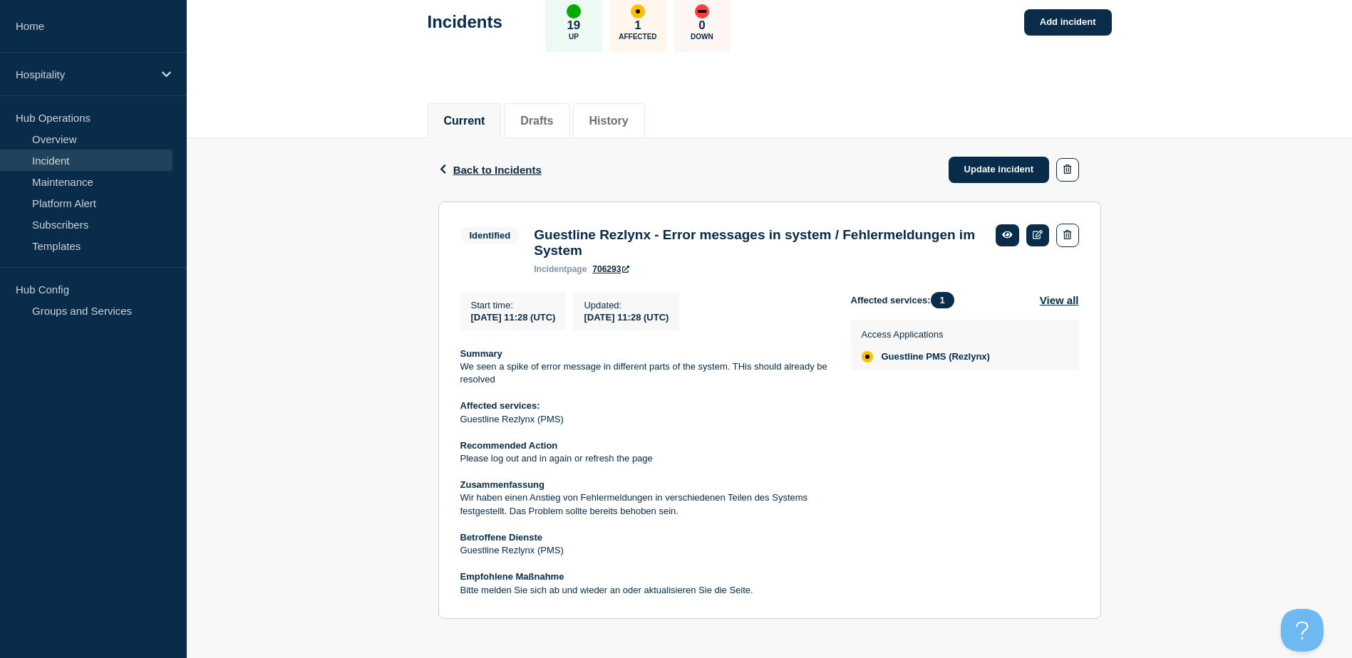
scroll to position [95, 0]
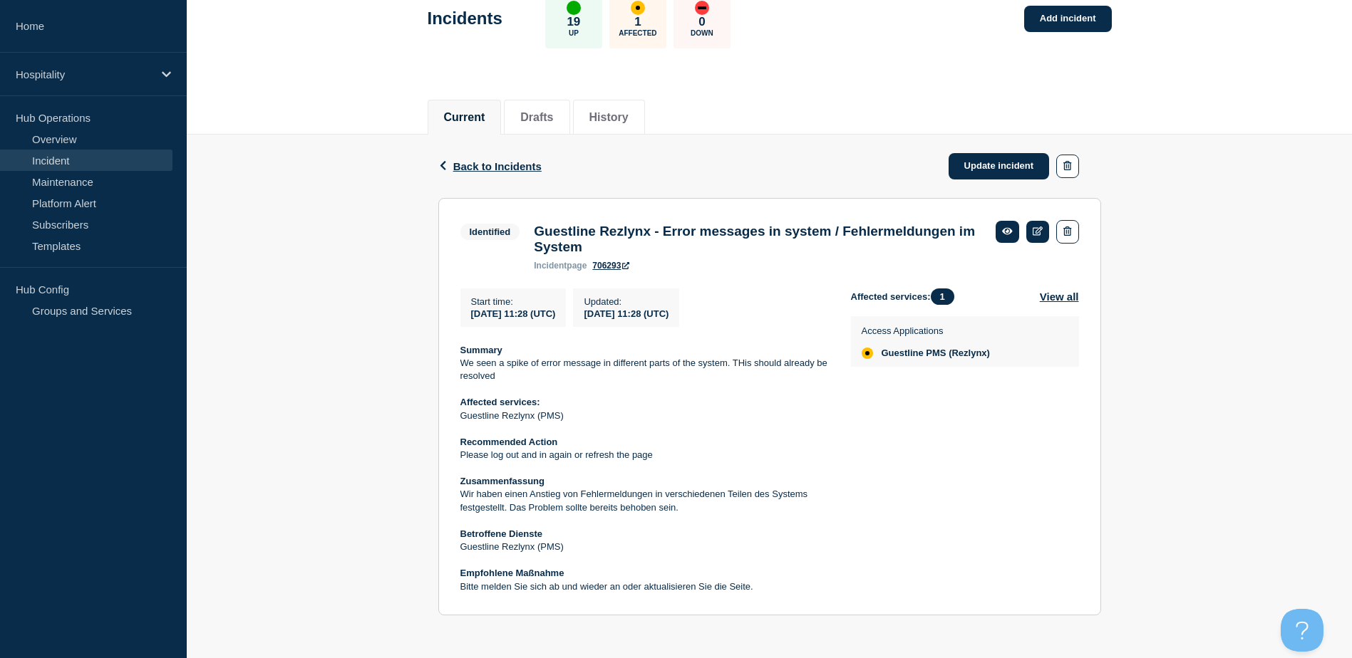
click at [462, 348] on strong "Summary" at bounding box center [481, 350] width 42 height 11
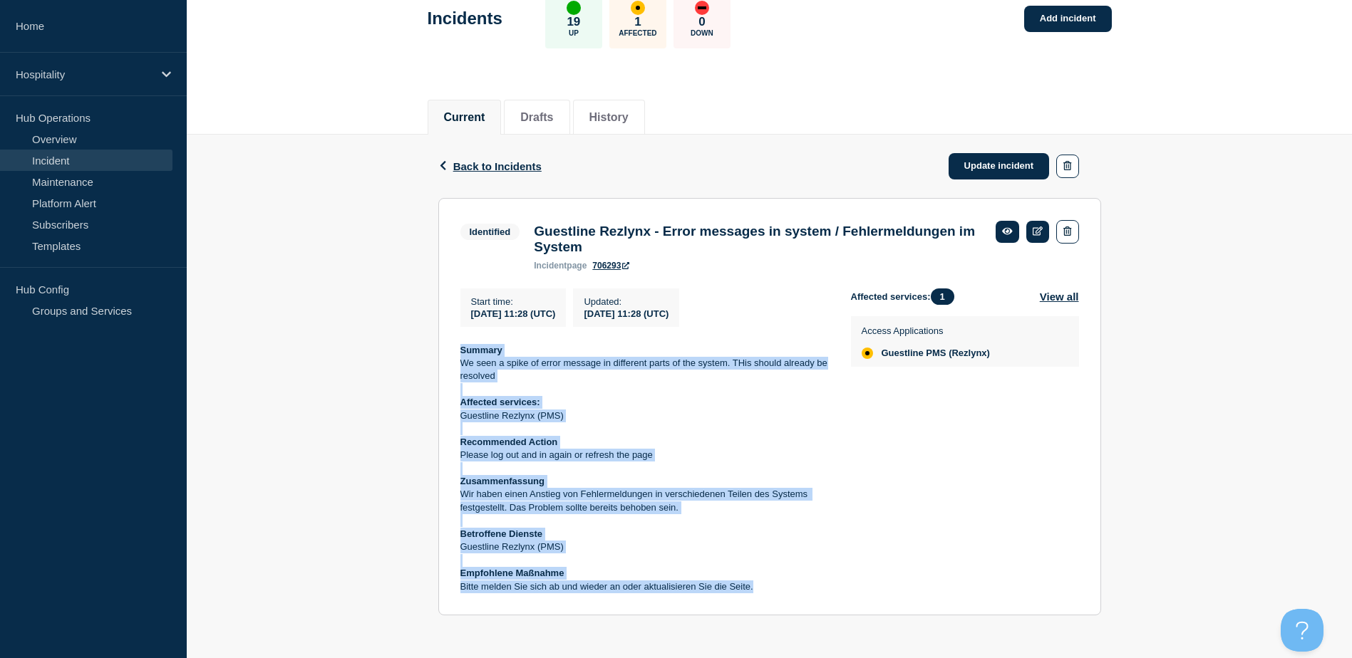
drag, startPoint x: 461, startPoint y: 348, endPoint x: 775, endPoint y: 591, distance: 397.1
click at [775, 591] on div "Summary We seen a spike of error message in different parts of the system. THis…" at bounding box center [644, 469] width 368 height 250
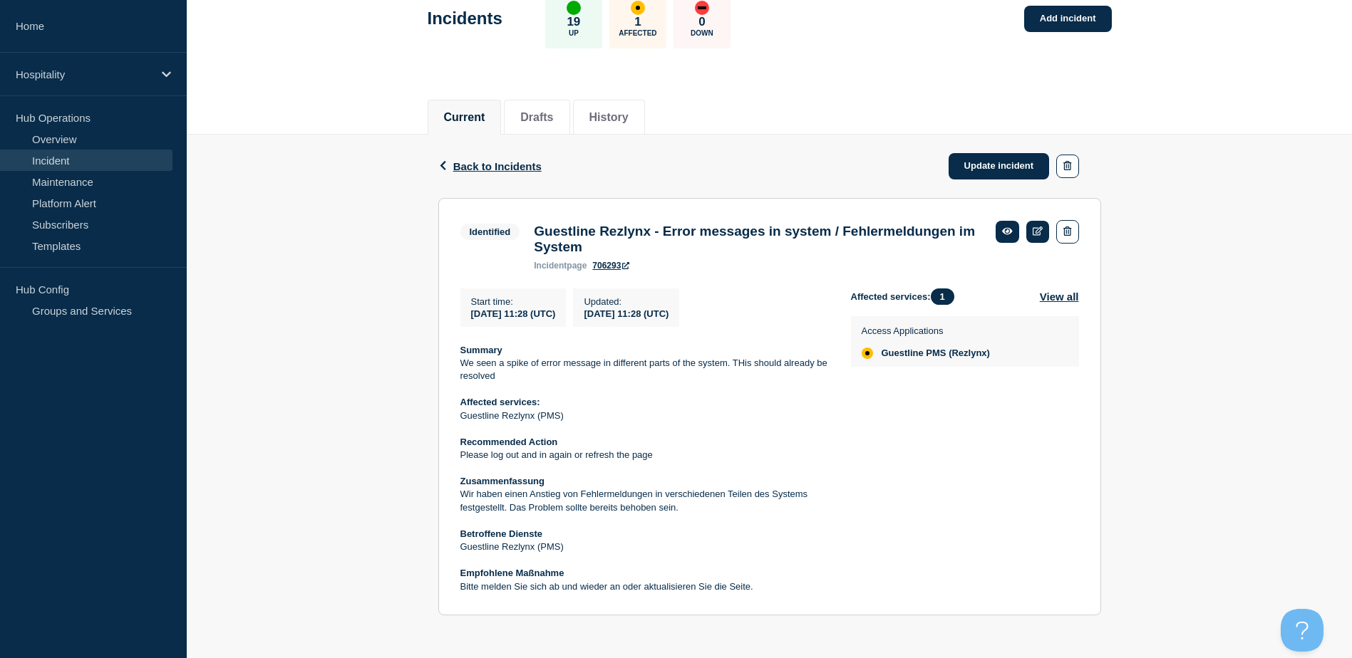
drag, startPoint x: 775, startPoint y: 591, endPoint x: 1013, endPoint y: 398, distance: 307.5
click at [976, 446] on div "Affected services: 1 View all Access Applications Guestline PMS (Rezlynx)" at bounding box center [965, 442] width 228 height 306
click at [1043, 227] on link at bounding box center [1038, 232] width 24 height 22
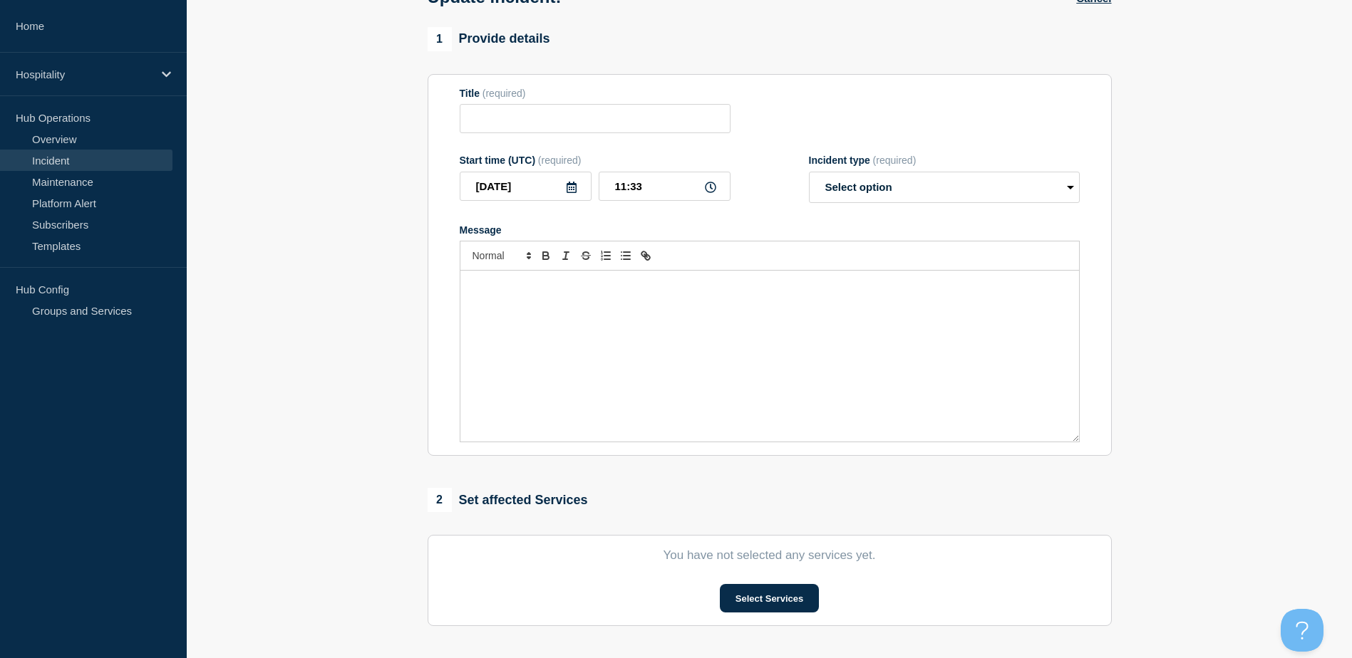
type input "Guestline Rezlynx - Error messages in system / Fehlermeldungen im System"
type input "11:28"
select select "identified"
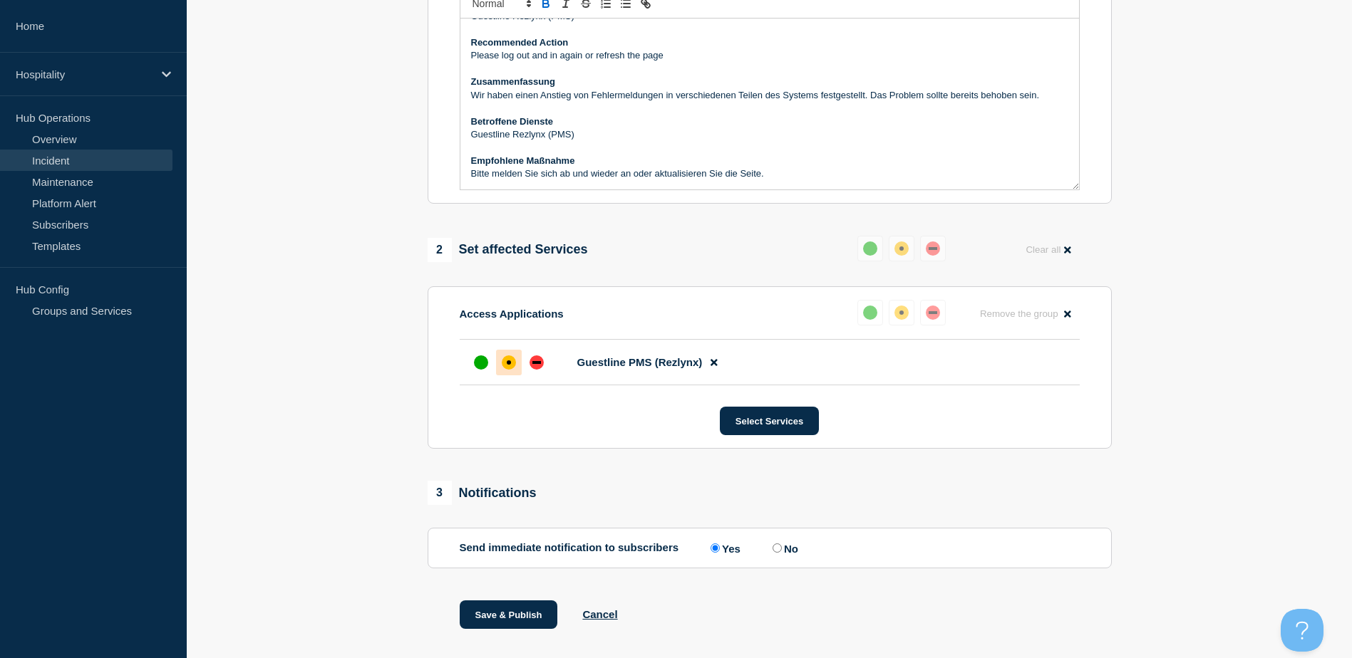
scroll to position [403, 0]
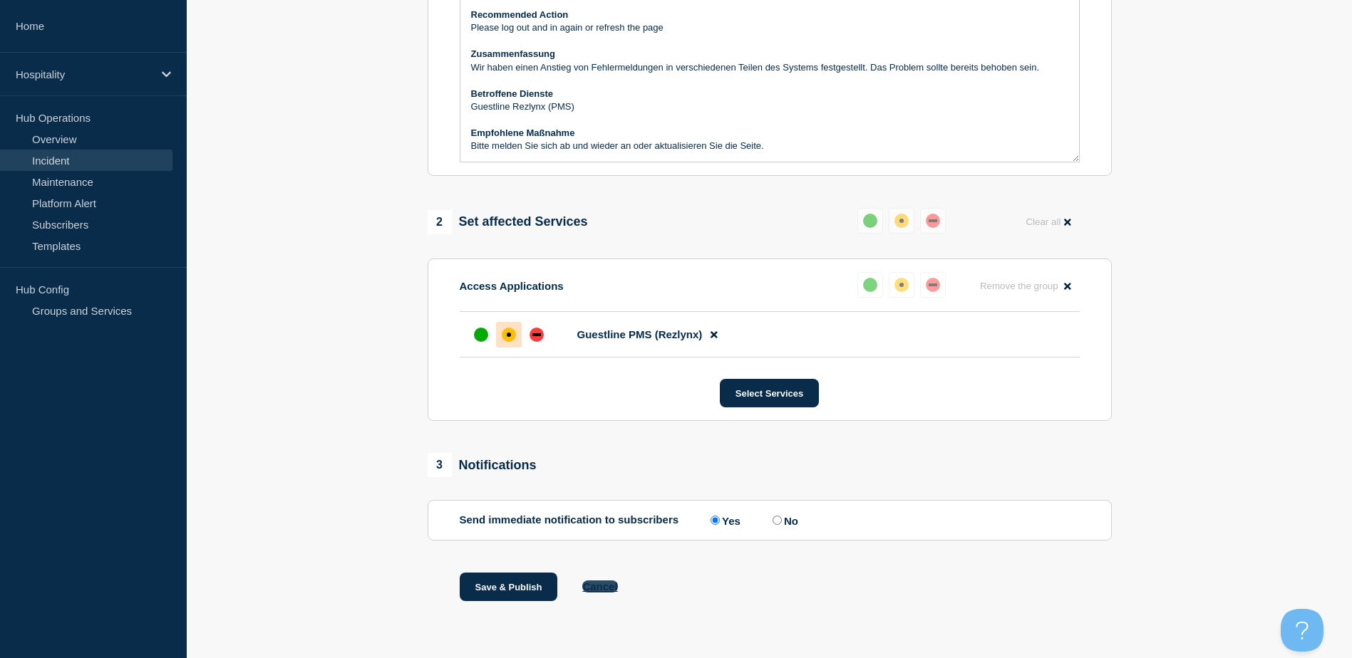
click at [607, 591] on button "Cancel" at bounding box center [599, 587] width 35 height 12
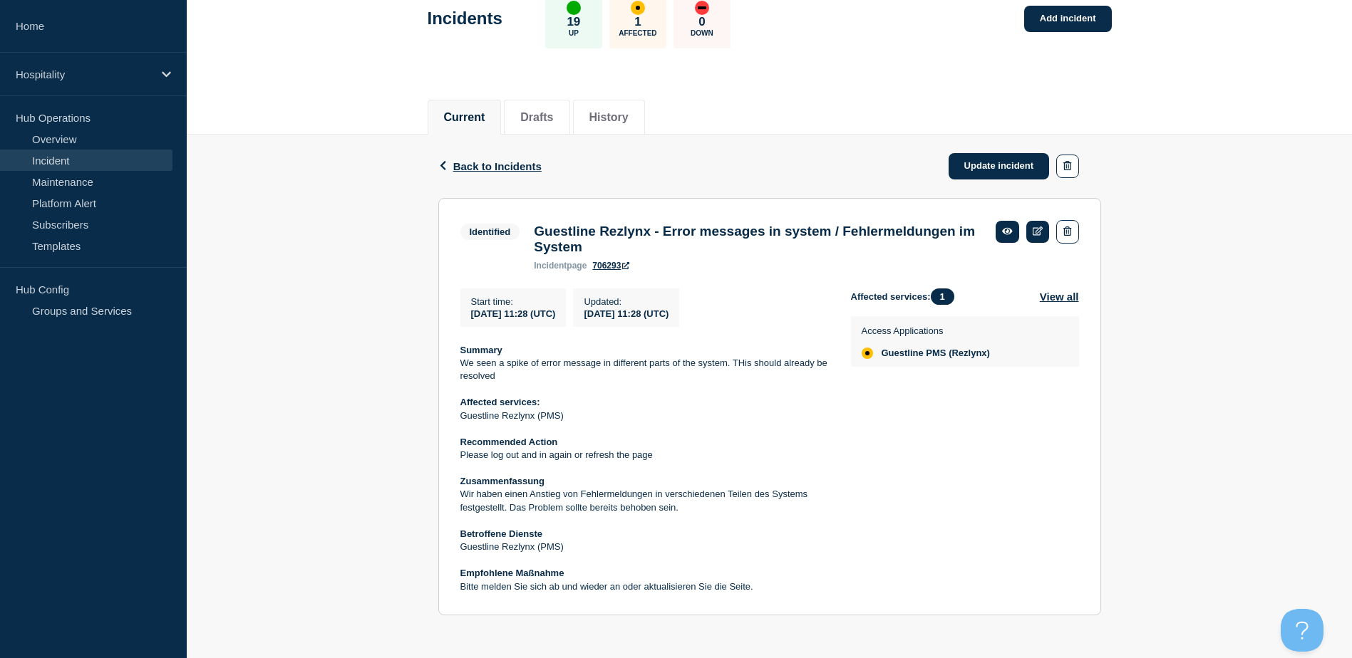
scroll to position [95, 0]
click at [462, 349] on strong "Summary" at bounding box center [481, 350] width 42 height 11
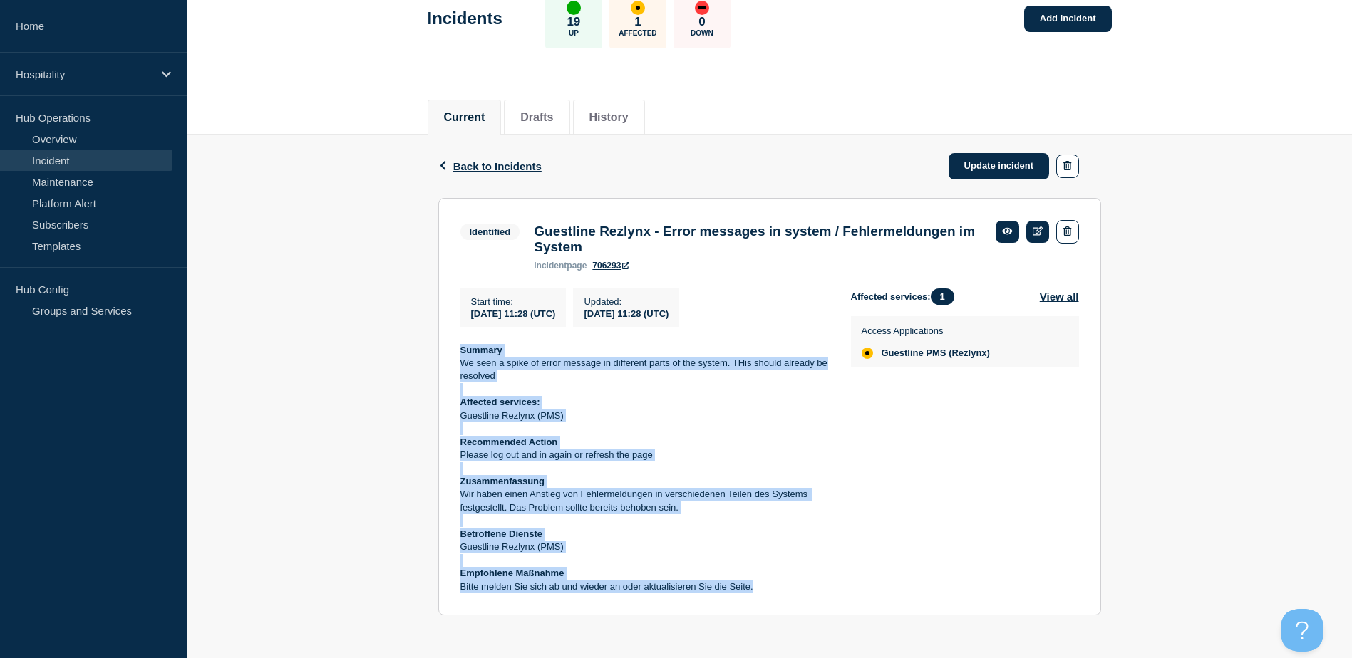
drag, startPoint x: 464, startPoint y: 350, endPoint x: 771, endPoint y: 586, distance: 387.7
click at [771, 586] on div "Summary We seen a spike of error message in different parts of the system. THis…" at bounding box center [644, 469] width 368 height 250
copy div "Summary We seen a spike of error message in different parts of the system. THis…"
click at [998, 153] on link "Update incident" at bounding box center [998, 166] width 101 height 26
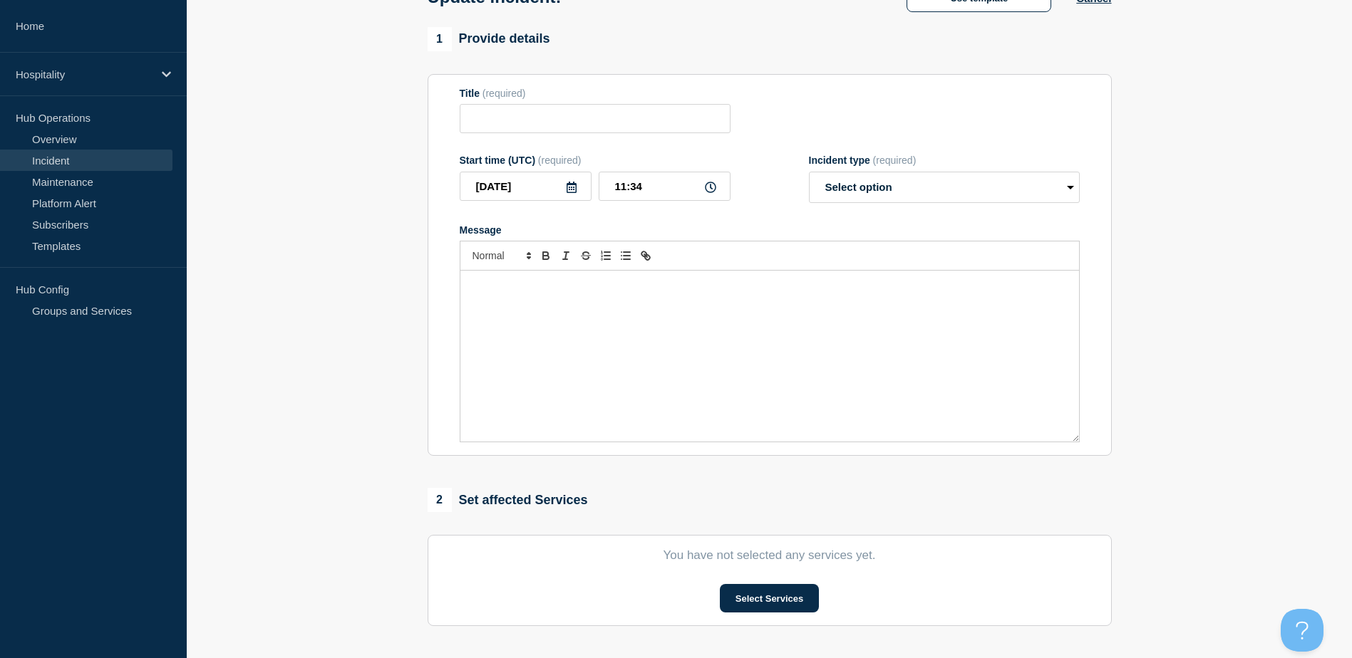
type input "Guestline Rezlynx - Error messages in system / Fehlermeldungen im System"
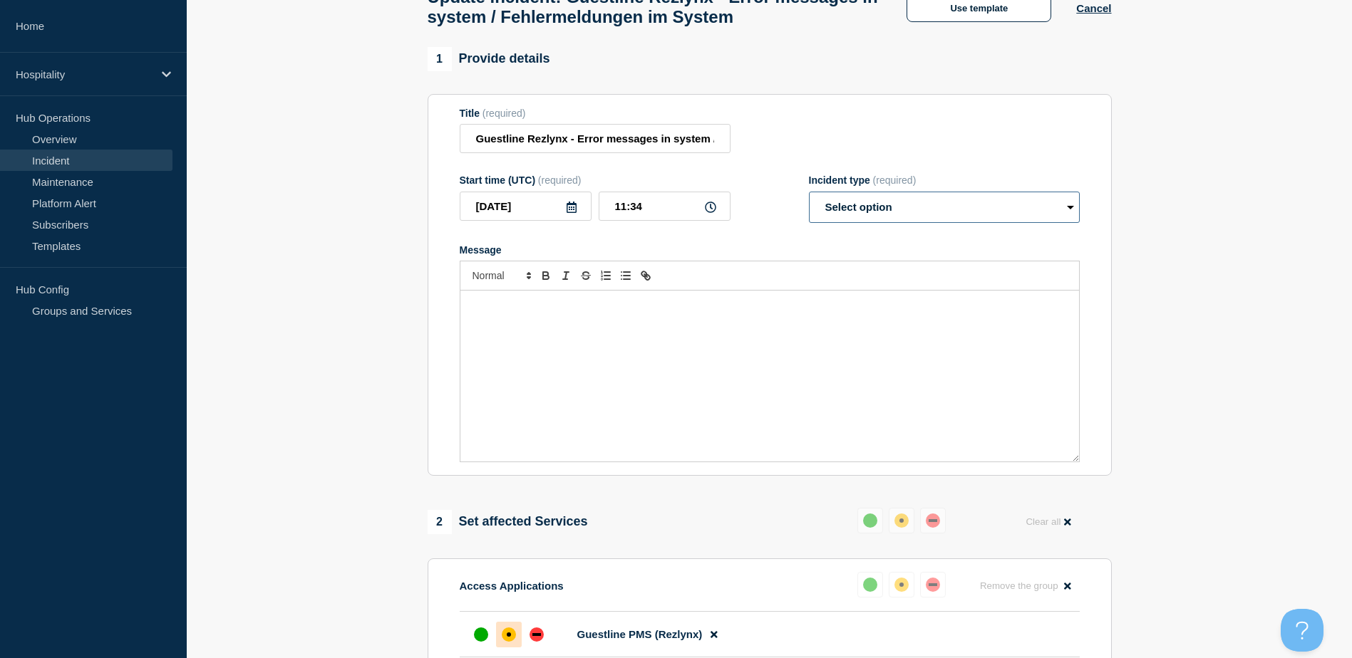
click at [897, 223] on select "Select option Investigating Identified Monitoring Resolved" at bounding box center [944, 207] width 271 height 31
select select "resolved"
click at [809, 222] on select "Select option Investigating Identified Monitoring Resolved" at bounding box center [944, 207] width 271 height 31
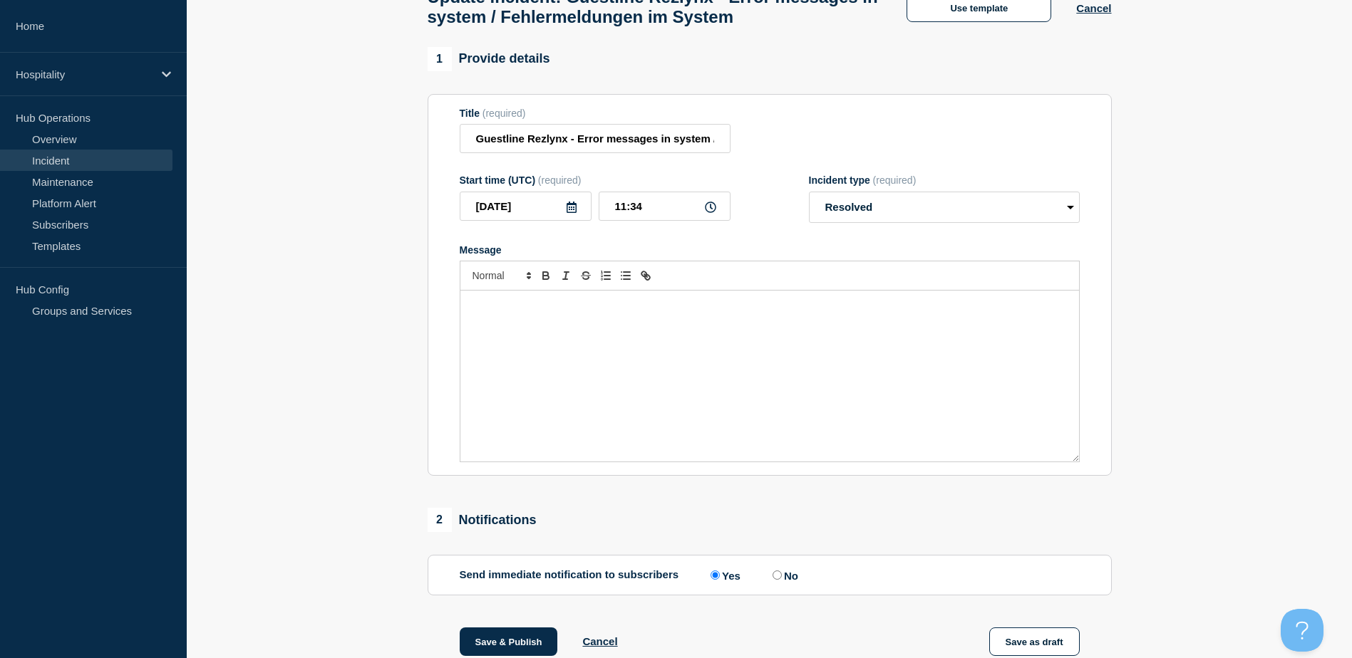
click at [718, 359] on div "Message" at bounding box center [769, 376] width 619 height 171
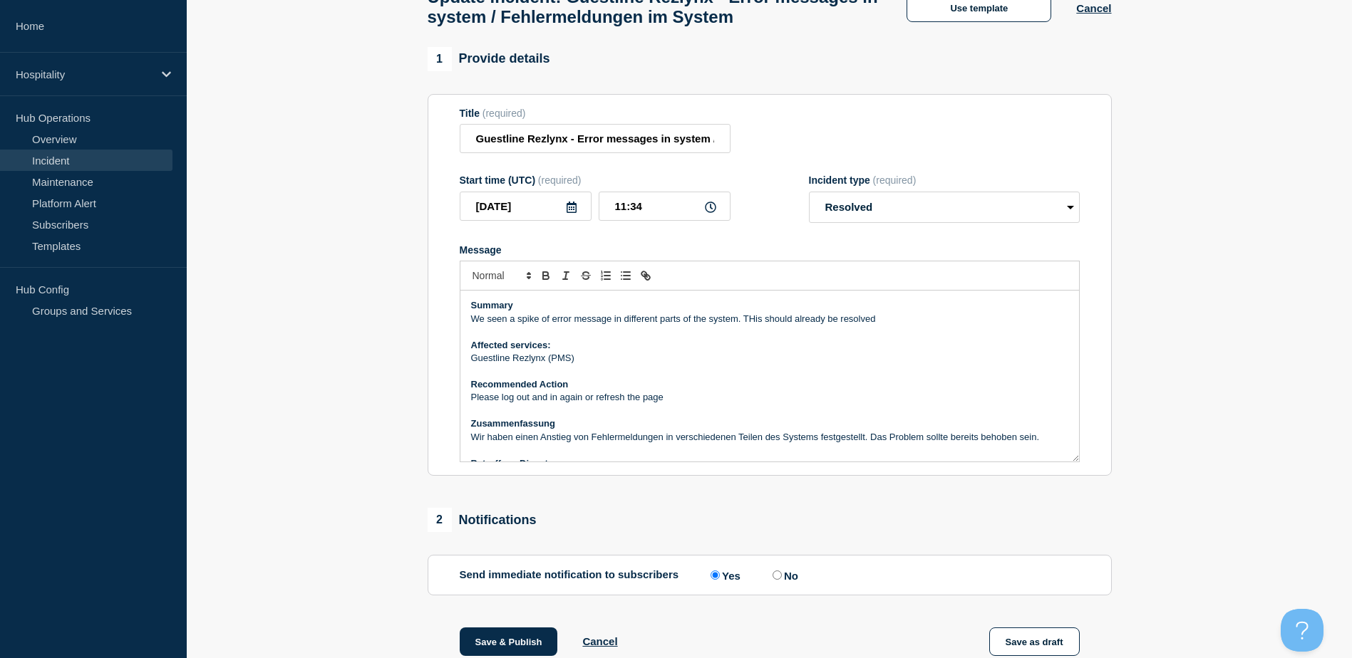
click at [754, 326] on p "We seen a spike of error message in different parts of the system. THis should …" at bounding box center [769, 319] width 597 height 13
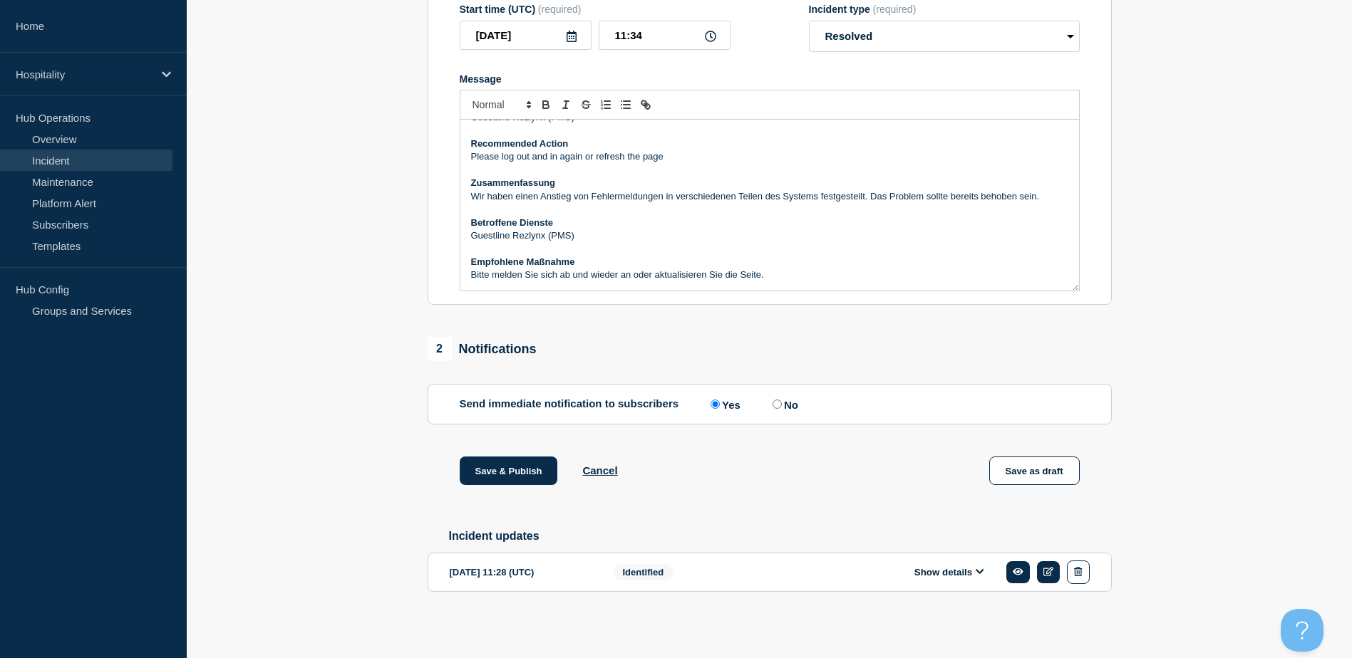
scroll to position [301, 0]
click at [514, 460] on button "Save & Publish" at bounding box center [509, 471] width 98 height 29
